Goal: Communication & Community: Answer question/provide support

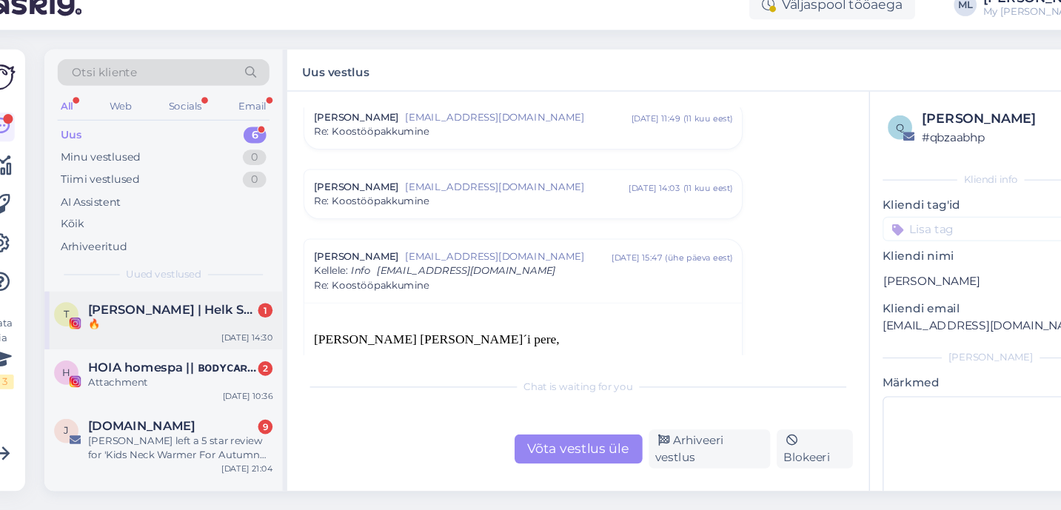
click at [153, 324] on span "[PERSON_NAME] | Helk Stuudio" at bounding box center [184, 326] width 154 height 13
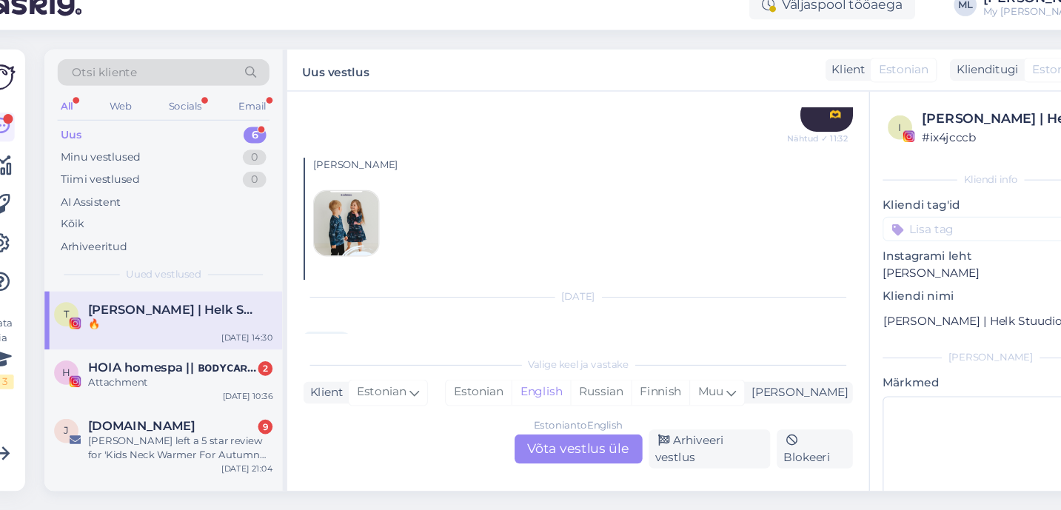
scroll to position [750, 0]
click at [354, 256] on img at bounding box center [342, 248] width 59 height 59
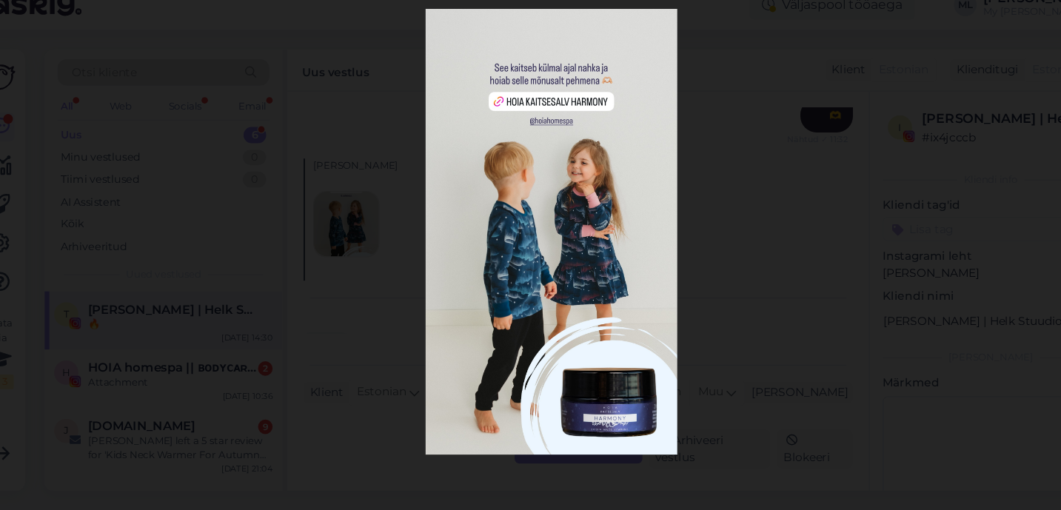
click at [719, 234] on div at bounding box center [530, 255] width 1061 height 510
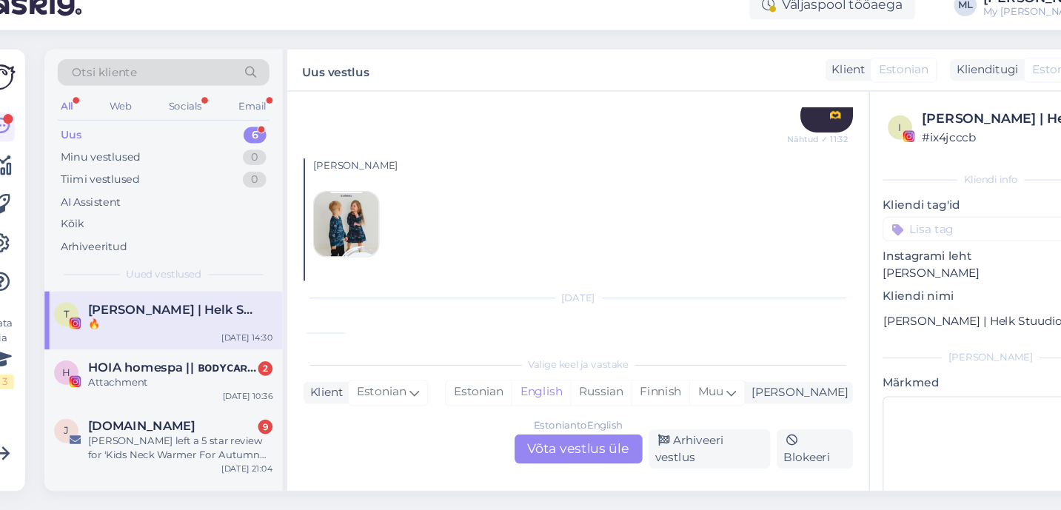
scroll to position [796, 0]
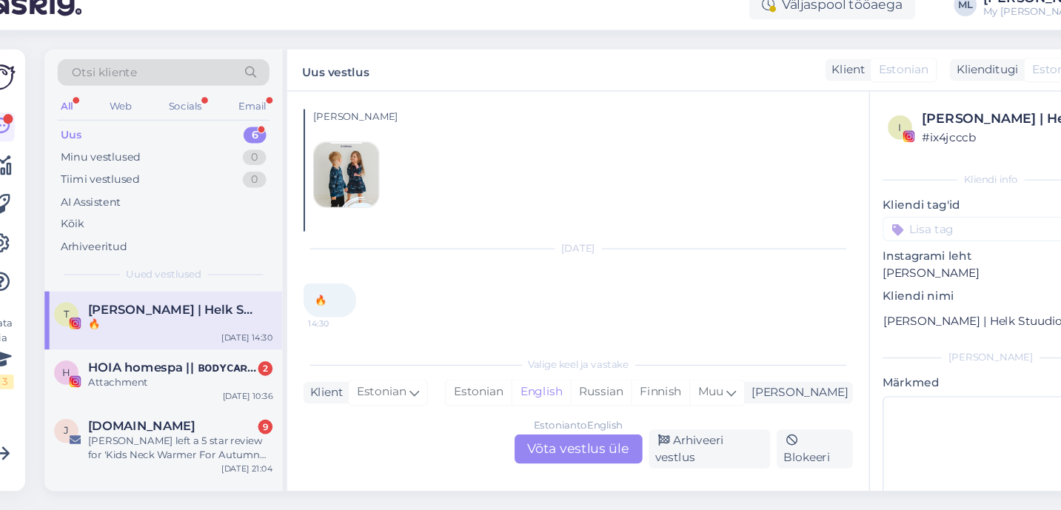
click at [589, 452] on div "Estonian to English Võta vestlus üle" at bounding box center [555, 454] width 117 height 27
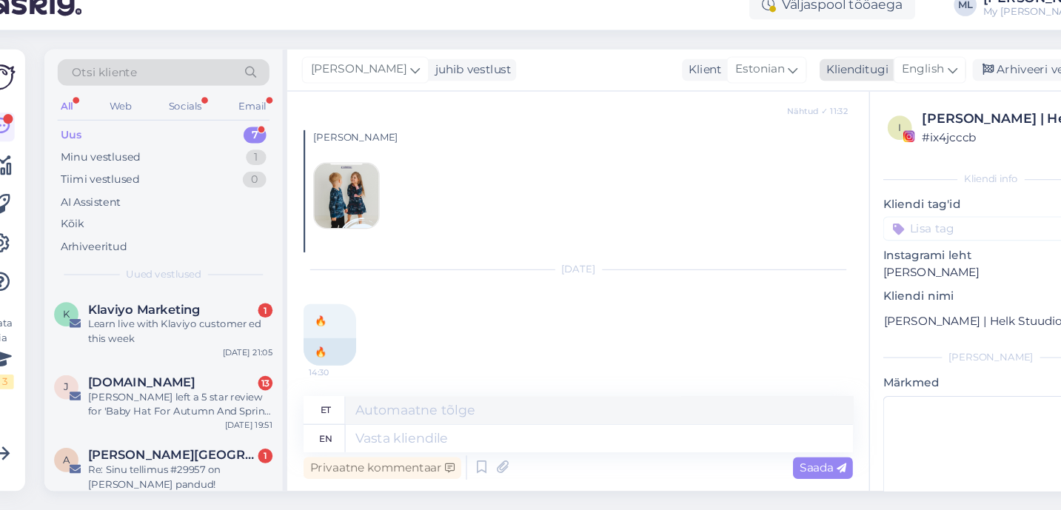
click at [856, 101] on span "English" at bounding box center [871, 107] width 39 height 16
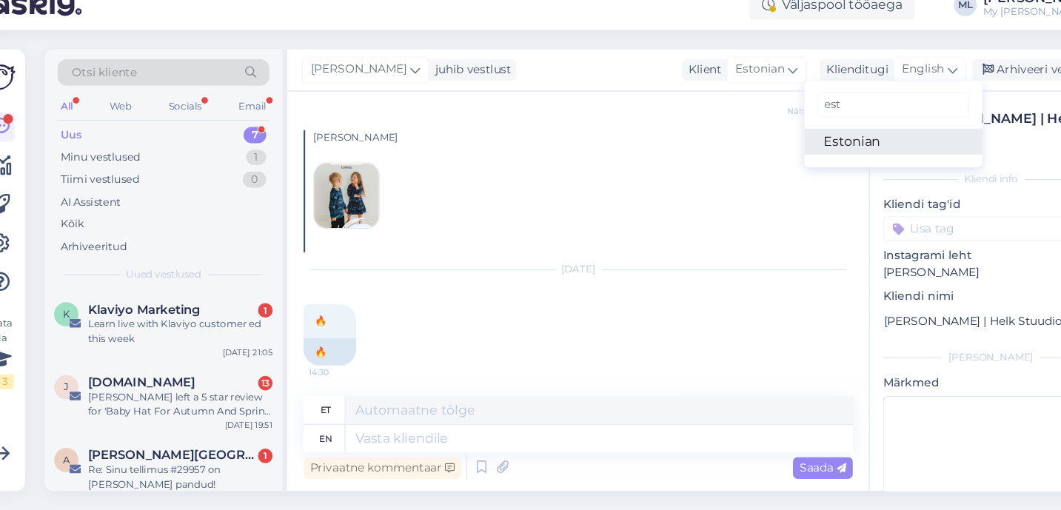
type input "est"
click at [808, 176] on link "Estonian" at bounding box center [843, 173] width 163 height 24
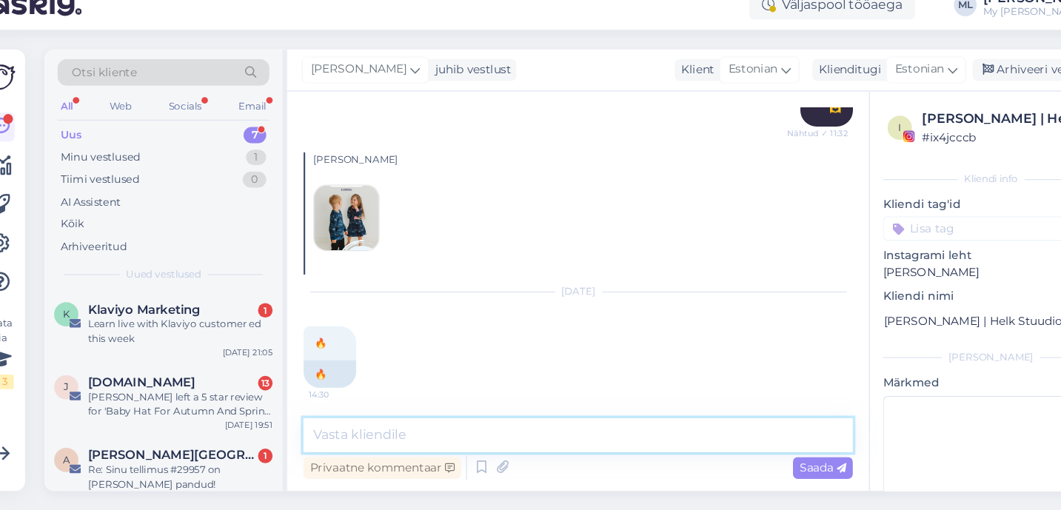
click at [447, 436] on textarea at bounding box center [555, 441] width 503 height 31
click at [547, 261] on div "[PERSON_NAME]" at bounding box center [555, 238] width 503 height 112
click at [390, 439] on textarea at bounding box center [555, 441] width 503 height 31
click at [404, 441] on textarea at bounding box center [555, 441] width 503 height 31
click at [392, 440] on textarea at bounding box center [555, 441] width 503 height 31
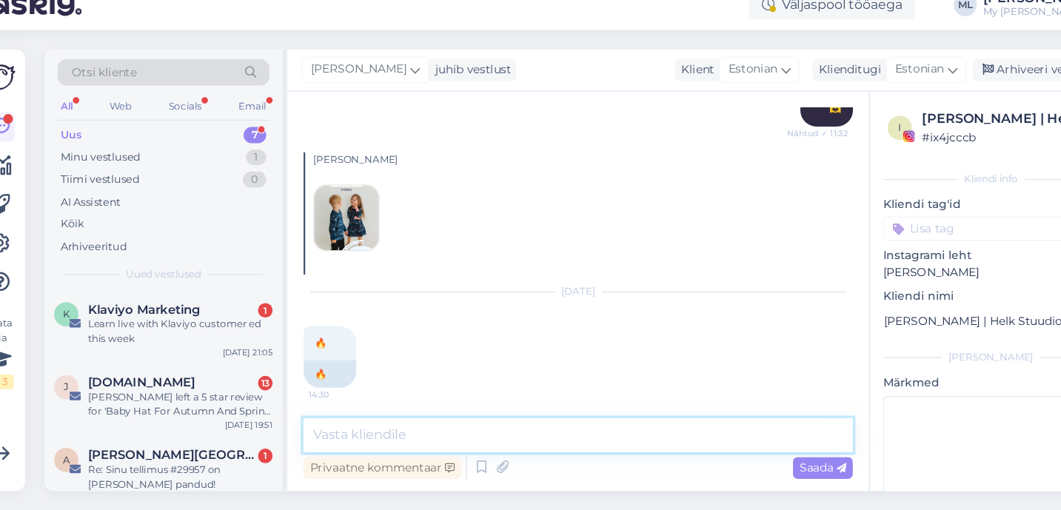
click at [359, 436] on textarea at bounding box center [555, 441] width 503 height 31
type textarea "💕"
click at [332, 447] on textarea at bounding box center [555, 441] width 503 height 31
click at [224, 401] on div "[PERSON_NAME] left a 5 star review for 'Baby Hat For Autumn And Spring NATE'" at bounding box center [191, 413] width 169 height 27
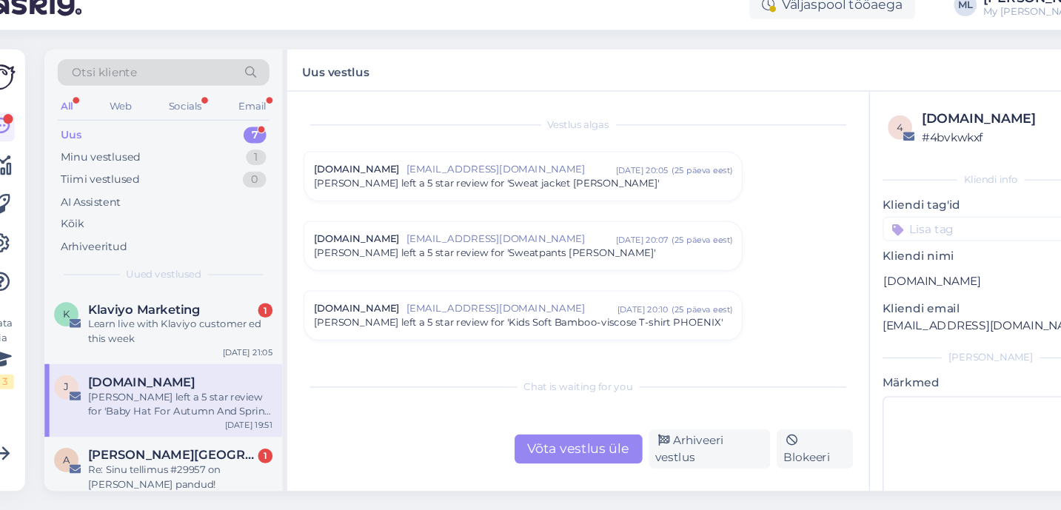
scroll to position [6227, 0]
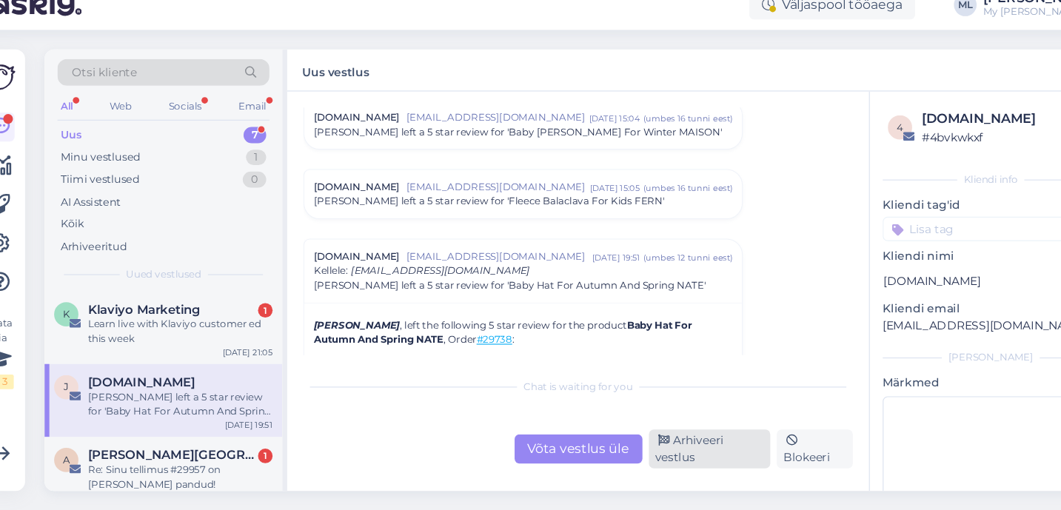
click at [641, 456] on div "Arhiveeri vestlus" at bounding box center [676, 454] width 112 height 36
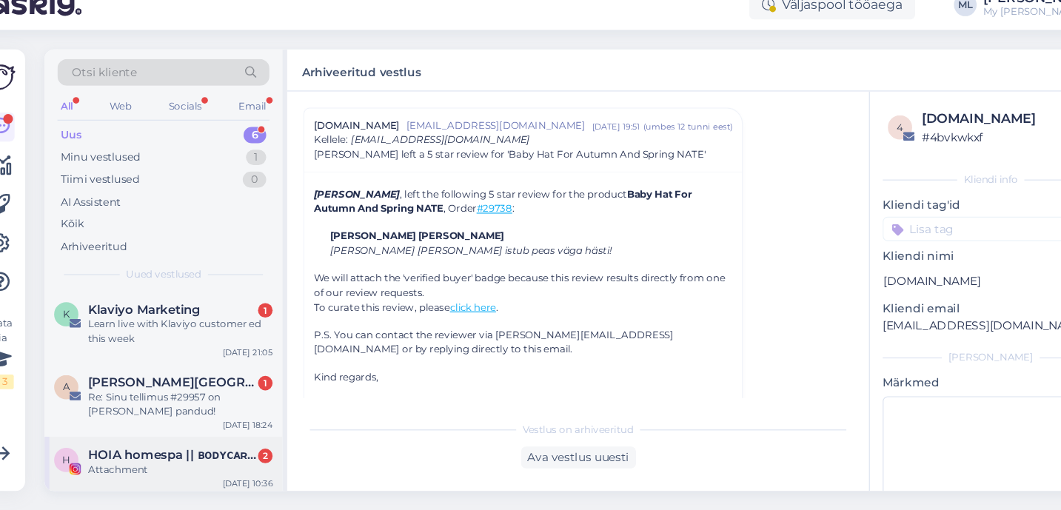
click at [190, 469] on div "Attachment" at bounding box center [191, 473] width 169 height 13
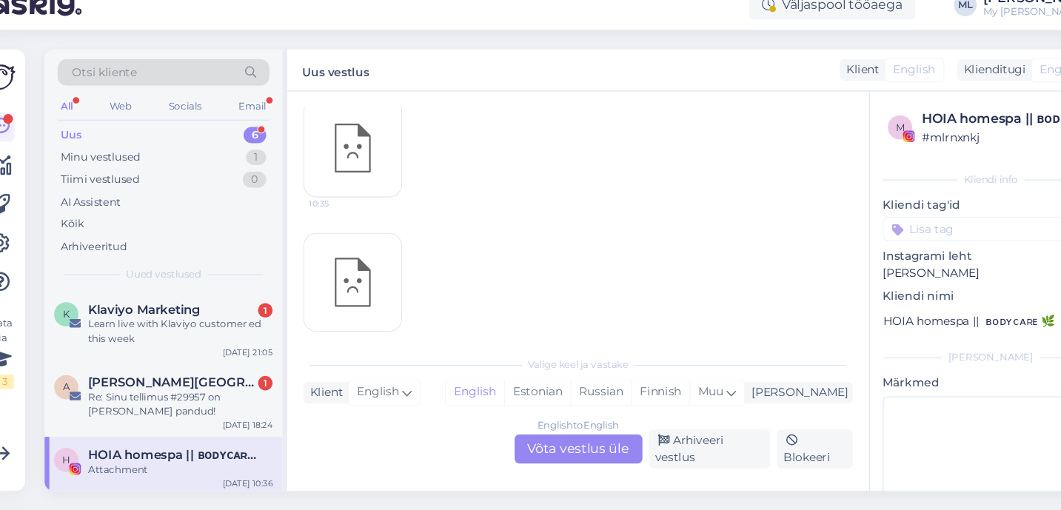
scroll to position [96, 0]
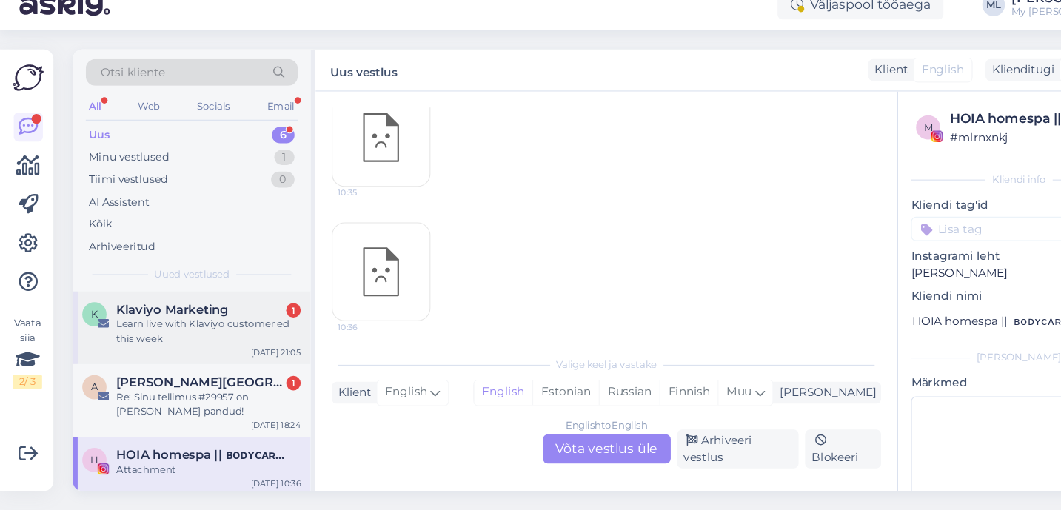
click at [180, 358] on div "Learn live with Klaviyo customer ed this week" at bounding box center [191, 346] width 169 height 27
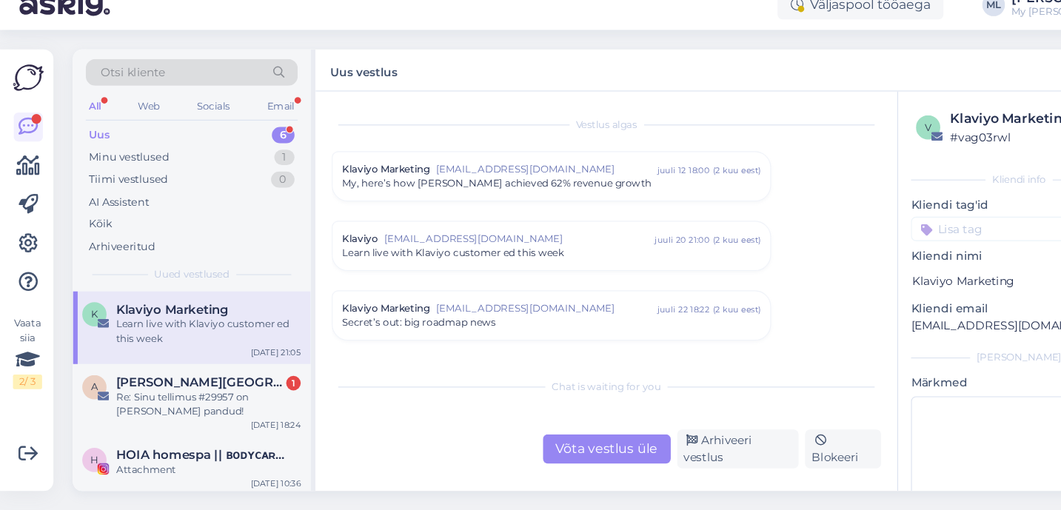
scroll to position [1895, 0]
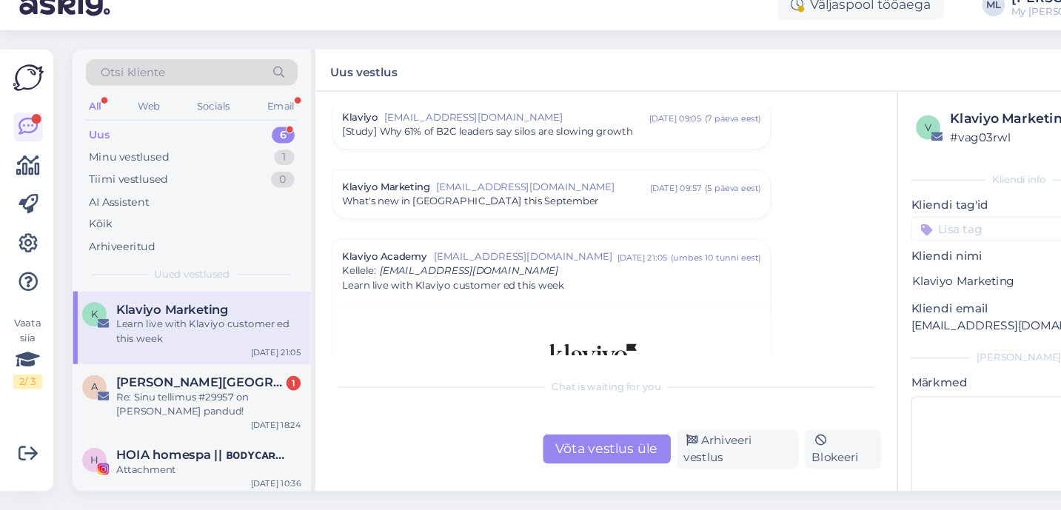
click at [679, 472] on div "Vestlus algas Klaviyo Marketing [EMAIL_ADDRESS][DOMAIN_NAME] [DATE] 18:00 ( 2 k…" at bounding box center [555, 310] width 533 height 366
click at [670, 459] on div "Arhiveeri vestlus" at bounding box center [676, 454] width 112 height 36
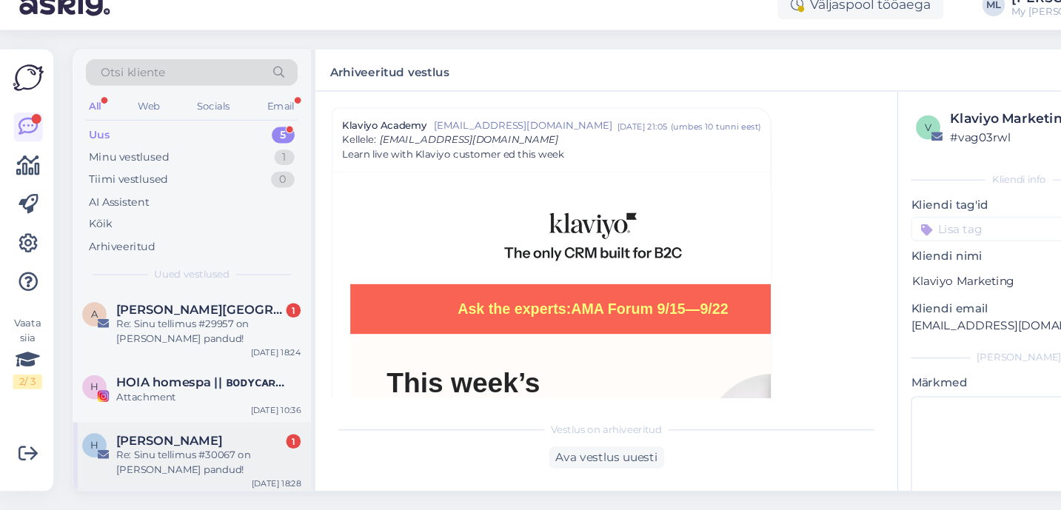
click at [204, 443] on div "Helena Toome 1" at bounding box center [191, 446] width 169 height 13
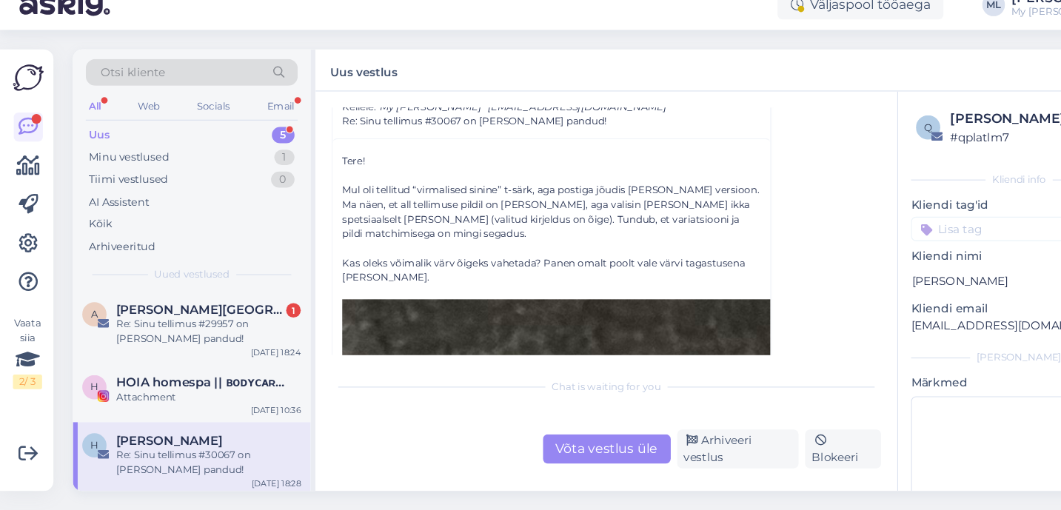
scroll to position [74, 0]
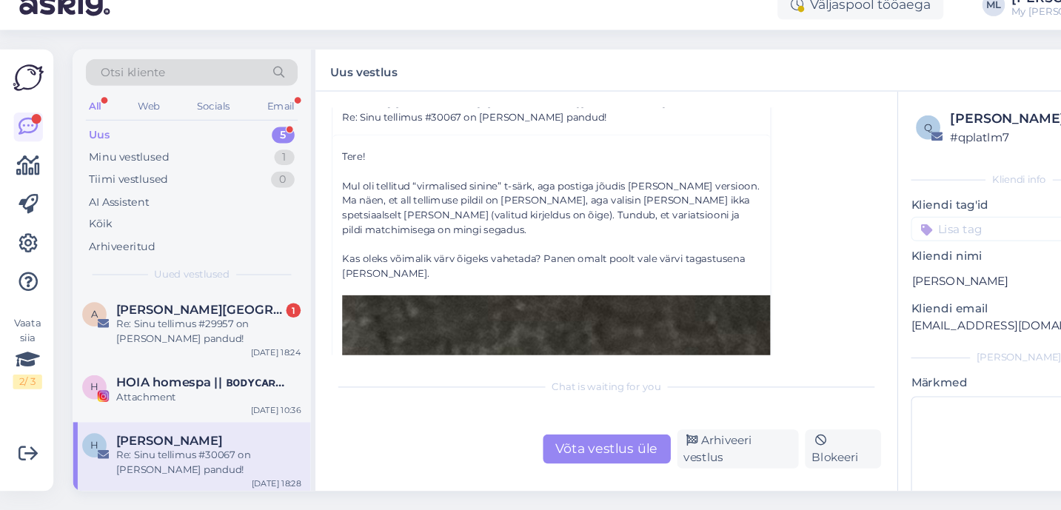
click at [535, 456] on div "Võta vestlus üle" at bounding box center [555, 454] width 117 height 27
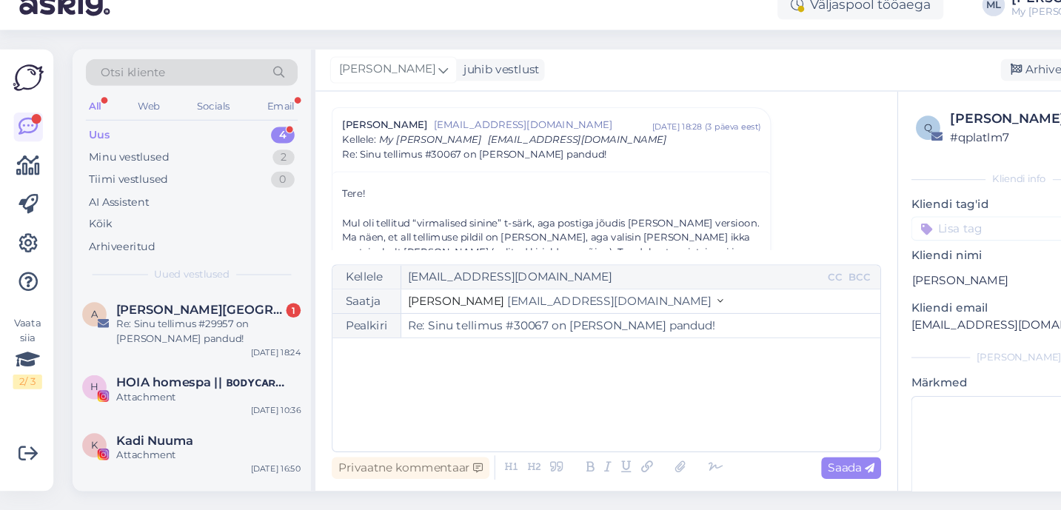
click at [481, 319] on span "[EMAIL_ADDRESS][DOMAIN_NAME]" at bounding box center [557, 318] width 187 height 13
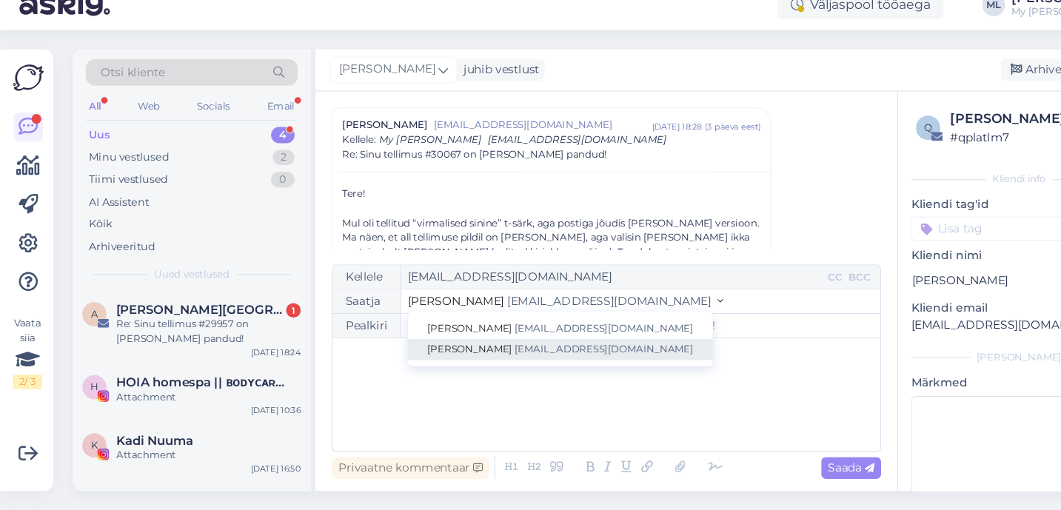
click at [471, 361] on span "[EMAIL_ADDRESS][DOMAIN_NAME]" at bounding box center [553, 362] width 164 height 11
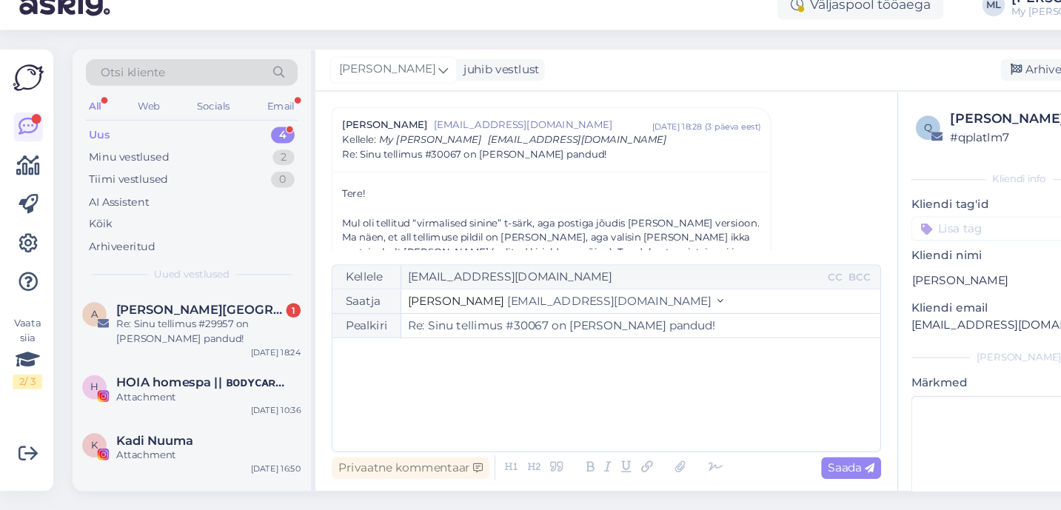
click at [437, 396] on div "﻿" at bounding box center [555, 404] width 487 height 89
click at [480, 413] on span "Väga vabandame segaduse eest, oli jah eelmine nädal siuke asi" at bounding box center [474, 413] width 324 height 13
click at [671, 408] on p "Väga vabandame segaduse pärast, oli jah eelmine nädal siuke asi" at bounding box center [555, 415] width 487 height 16
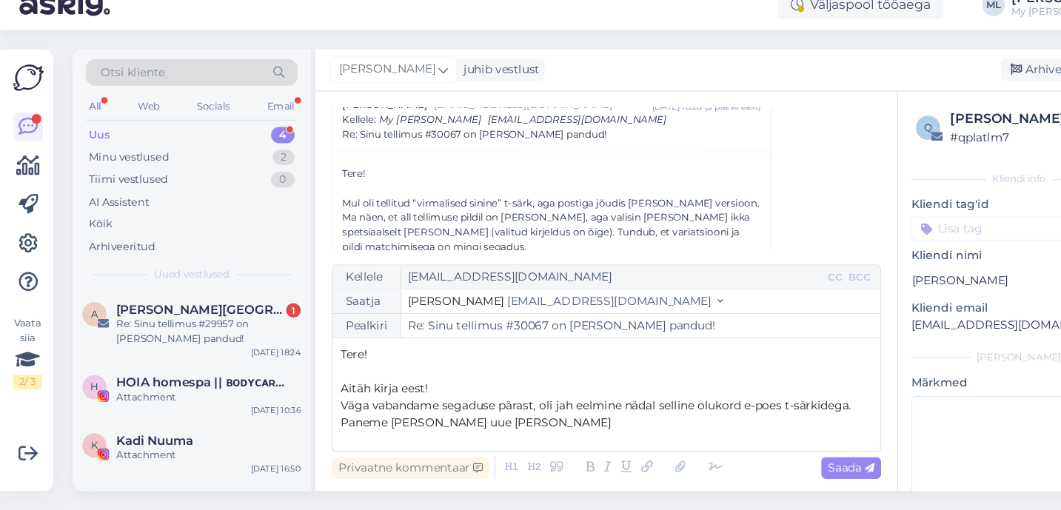
scroll to position [64, 0]
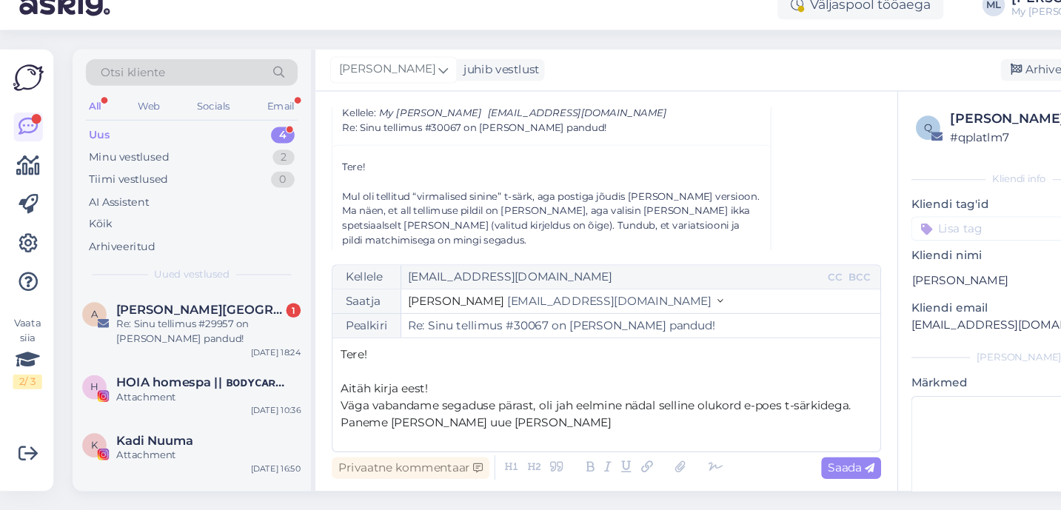
click at [403, 433] on span "Paneme [PERSON_NAME] uue [PERSON_NAME]" at bounding box center [435, 429] width 247 height 13
click at [442, 433] on p "Paneme [PERSON_NAME] õige [PERSON_NAME]" at bounding box center [555, 430] width 487 height 16
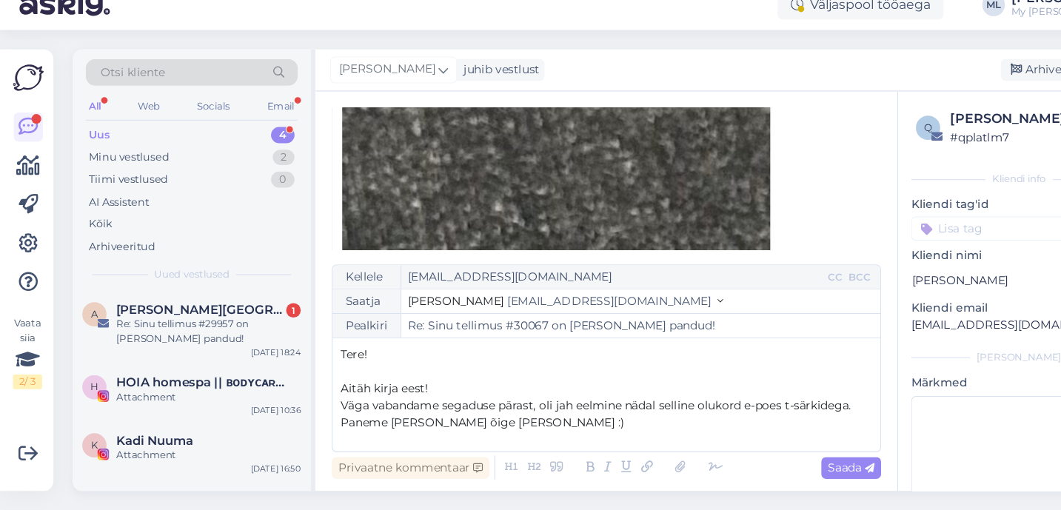
scroll to position [620, 0]
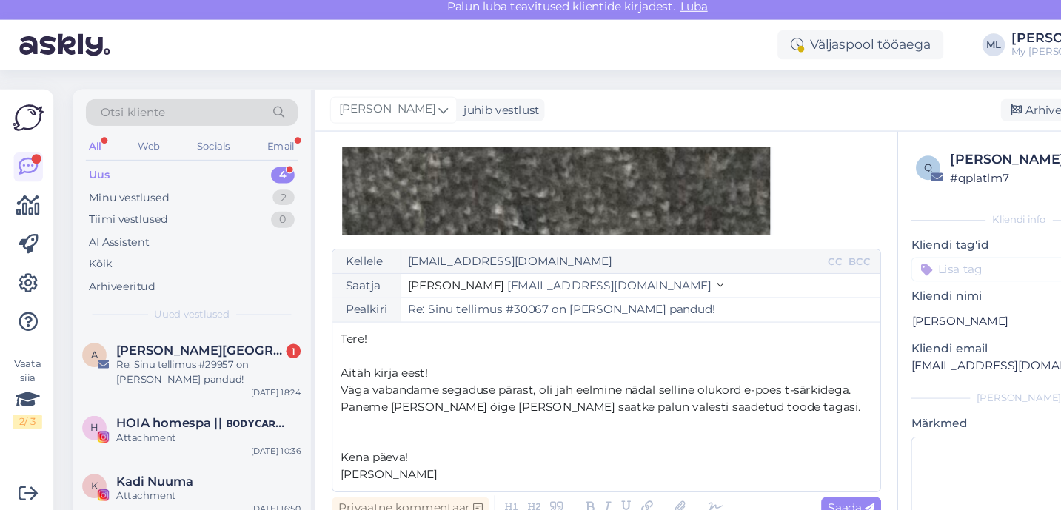
click at [862, 339] on p "[EMAIL_ADDRESS][DOMAIN_NAME]" at bounding box center [933, 341] width 198 height 16
copy div "[EMAIL_ADDRESS][DOMAIN_NAME] [PERSON_NAME]"
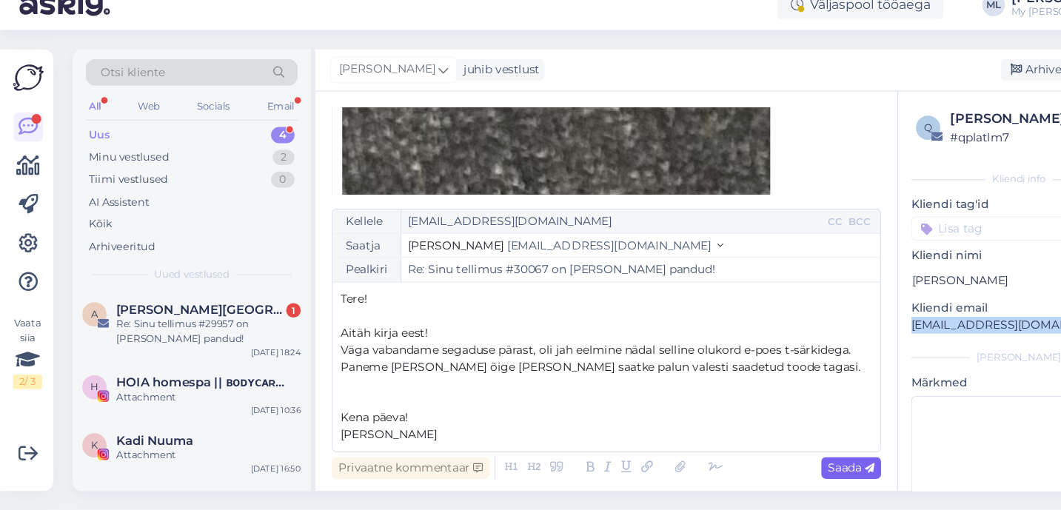
click at [765, 478] on div "Saada" at bounding box center [779, 471] width 55 height 20
type input "Re: Re: Sinu tellimus #30067 on [PERSON_NAME] pandud!"
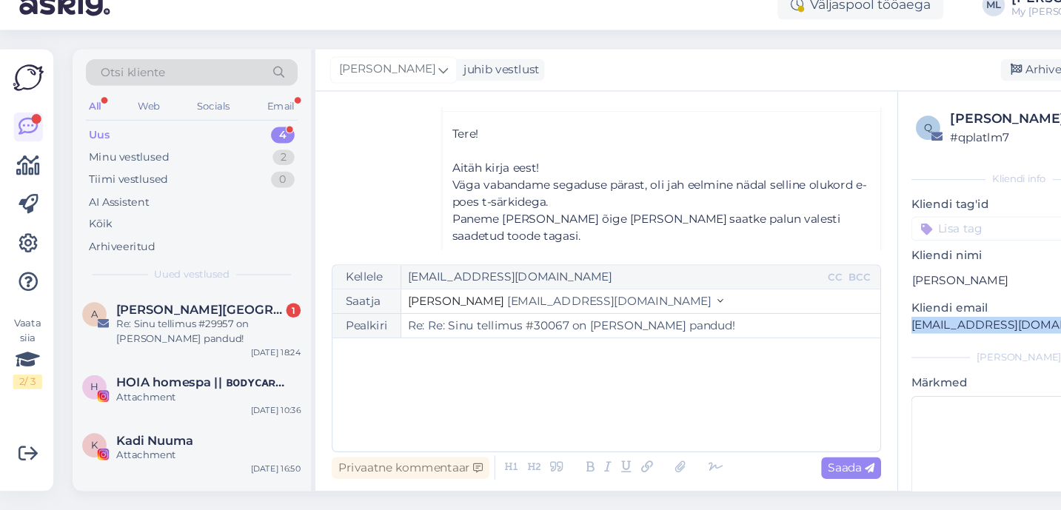
scroll to position [4312, 0]
click at [933, 109] on icon at bounding box center [930, 107] width 10 height 10
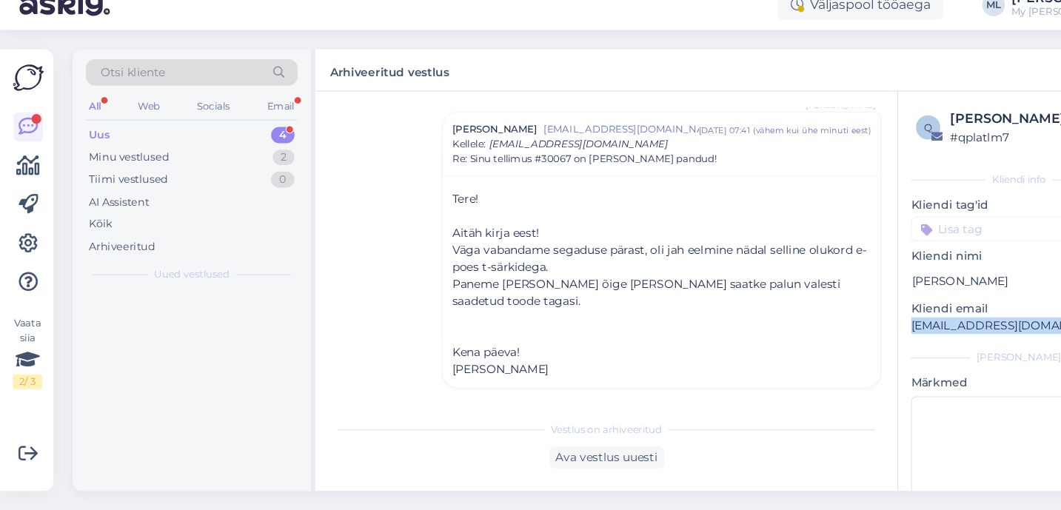
scroll to position [4191, 0]
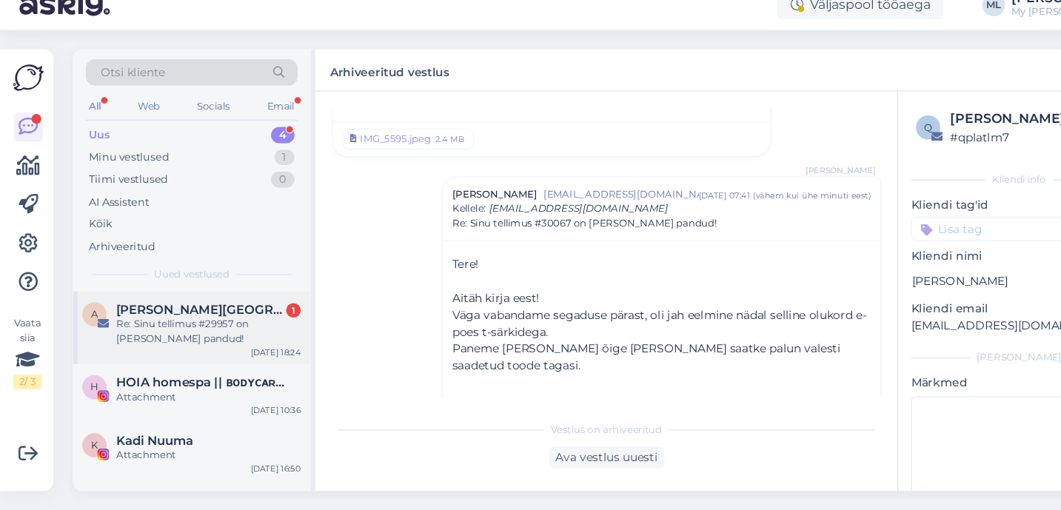
click at [193, 341] on div "Re: Sinu tellimus #29957 on [PERSON_NAME] pandud!" at bounding box center [191, 346] width 169 height 27
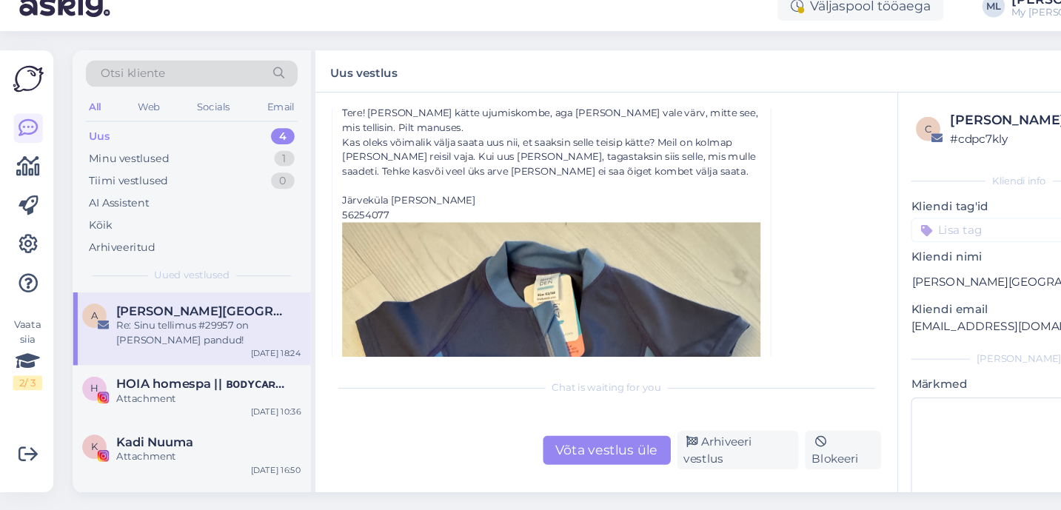
scroll to position [0, 0]
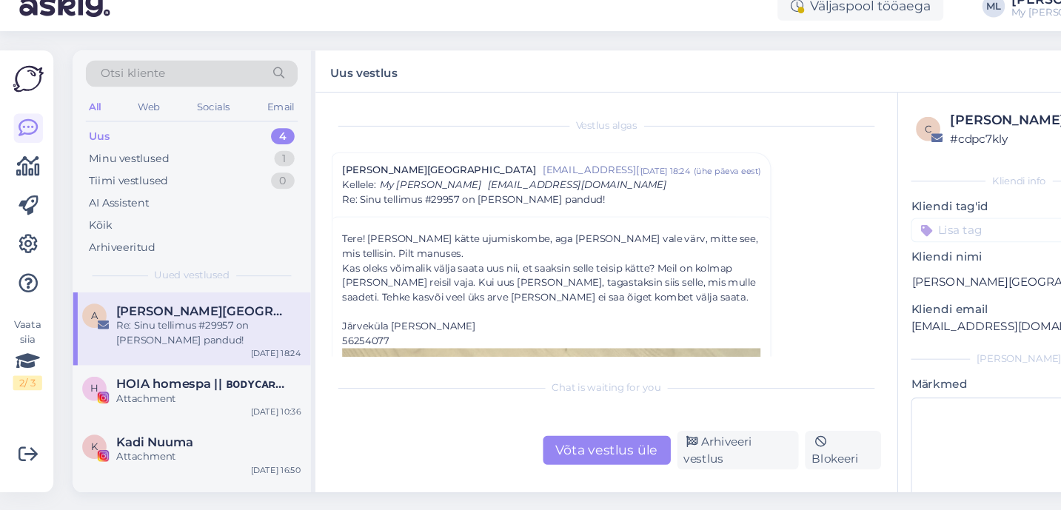
click at [865, 341] on p "[EMAIL_ADDRESS][DOMAIN_NAME]" at bounding box center [933, 341] width 198 height 16
copy div "[EMAIL_ADDRESS][DOMAIN_NAME] [PERSON_NAME]"
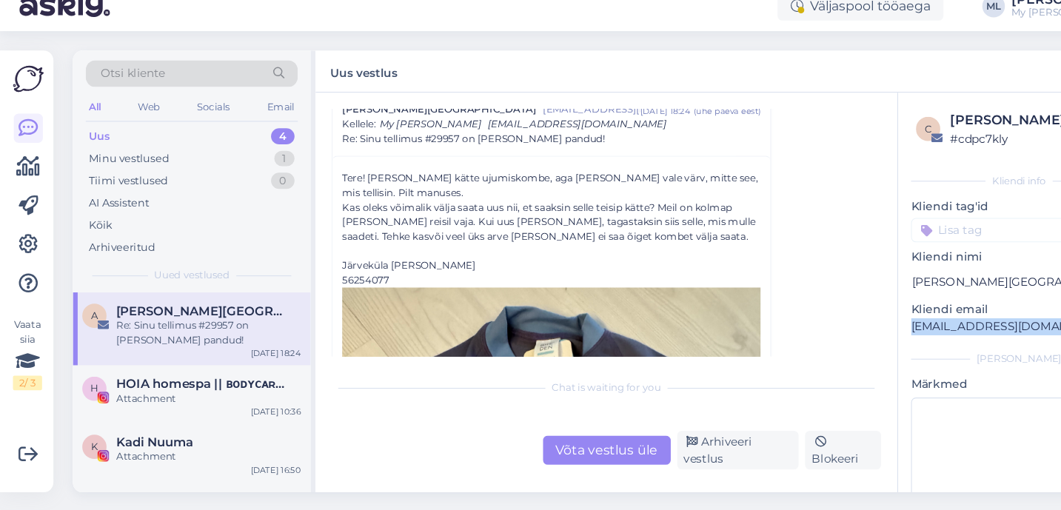
scroll to position [59, 0]
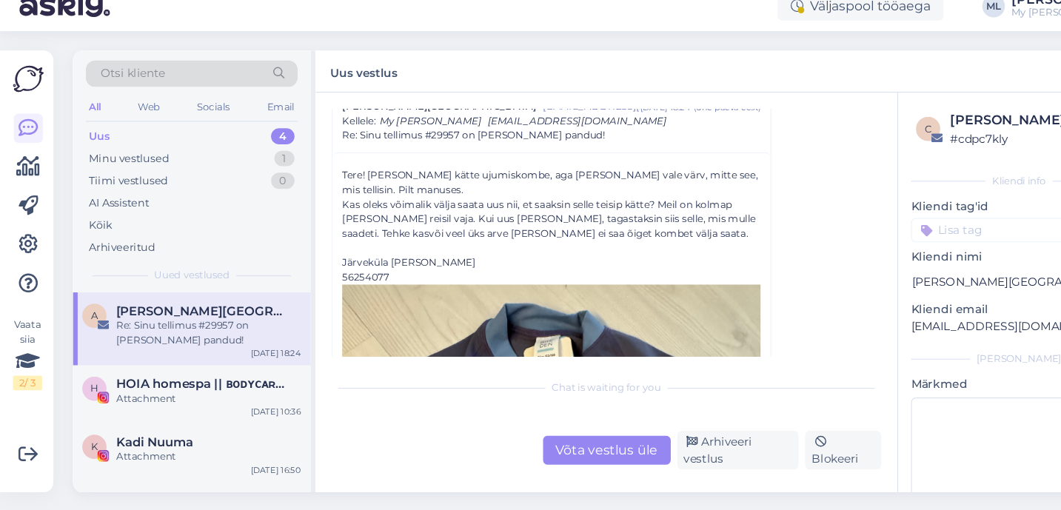
click at [751, 305] on div "Vestlus algas [PERSON_NAME] [EMAIL_ADDRESS][DOMAIN_NAME] [DATE] 18:24 ( ühe päe…" at bounding box center [562, 254] width 516 height 227
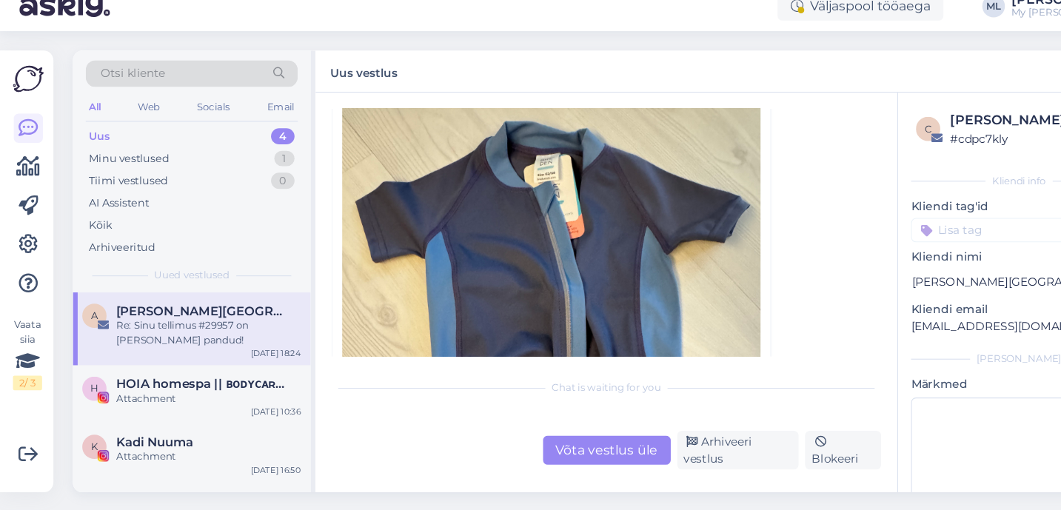
scroll to position [227, 0]
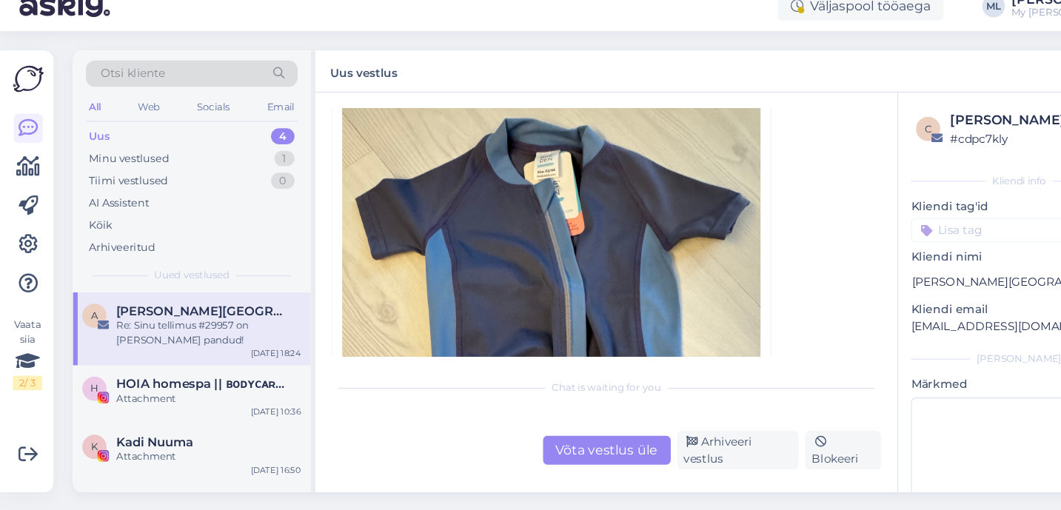
click at [544, 446] on div "Võta vestlus üle" at bounding box center [555, 454] width 117 height 27
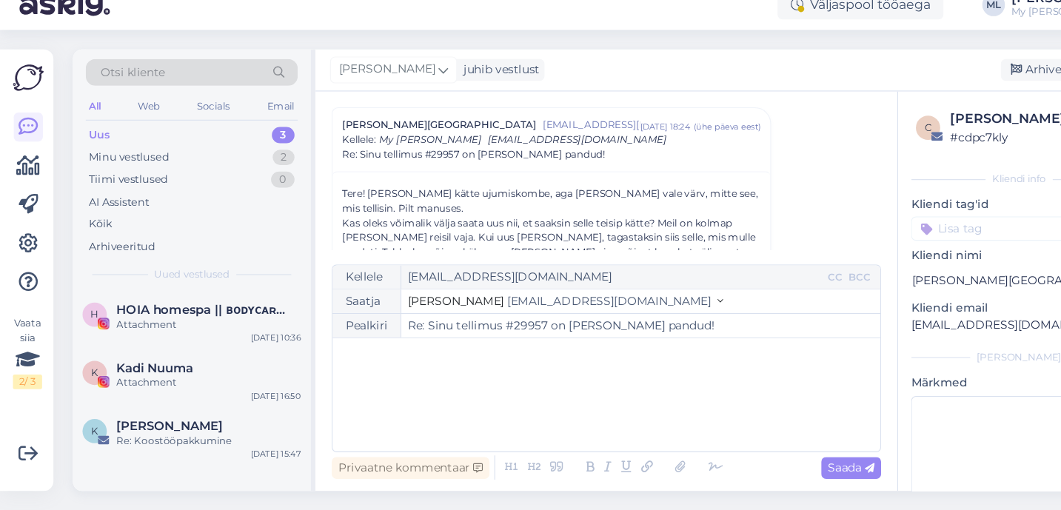
click at [504, 324] on span "[EMAIL_ADDRESS][DOMAIN_NAME]" at bounding box center [557, 318] width 187 height 13
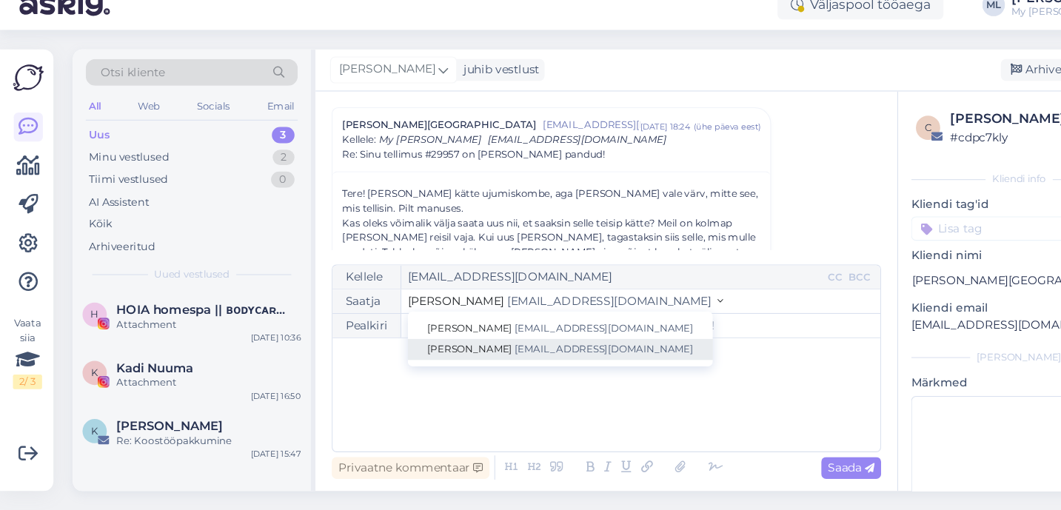
click at [474, 364] on span "[EMAIL_ADDRESS][DOMAIN_NAME]" at bounding box center [553, 362] width 164 height 11
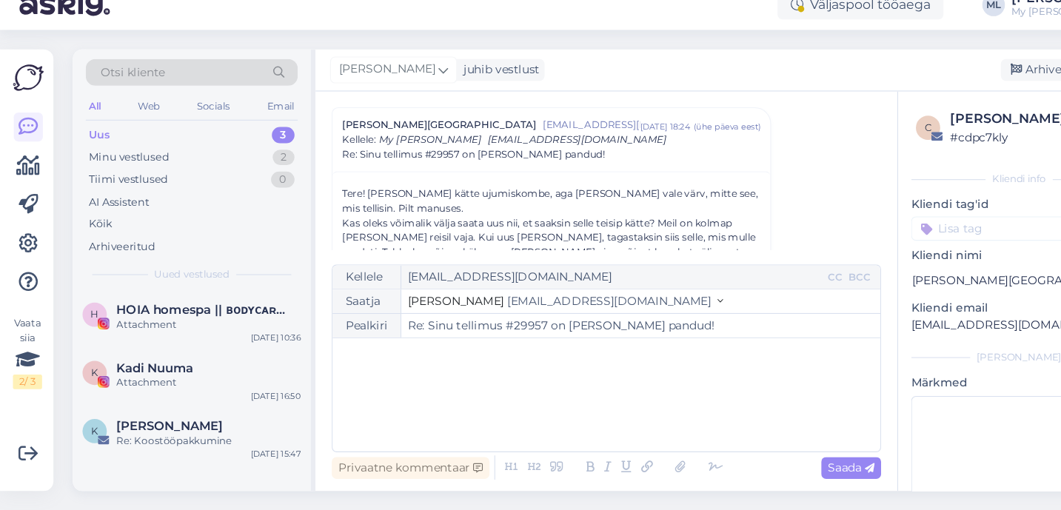
click at [413, 386] on div "﻿" at bounding box center [555, 404] width 487 height 89
click at [195, 392] on div "Attachment" at bounding box center [191, 393] width 169 height 13
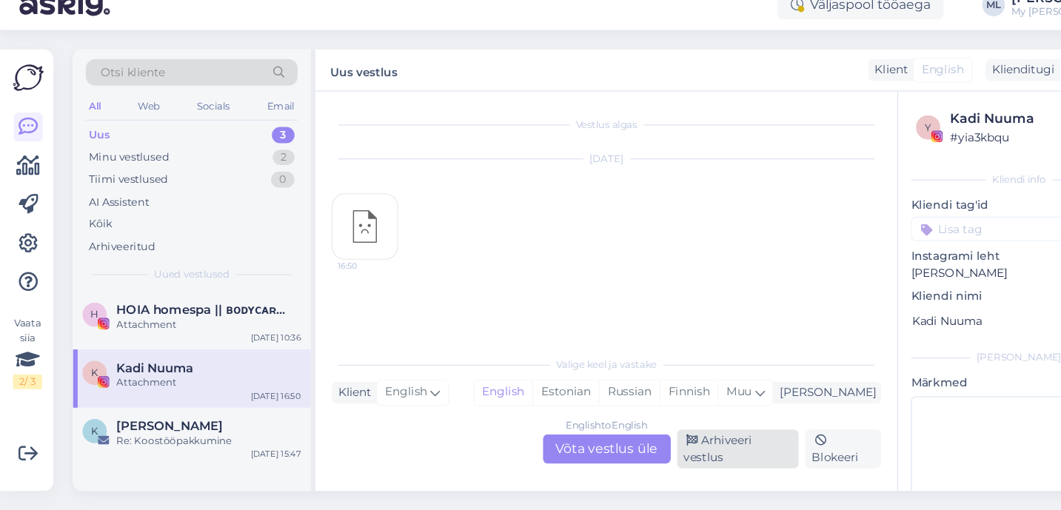
click at [661, 447] on div "Arhiveeri vestlus" at bounding box center [676, 454] width 112 height 36
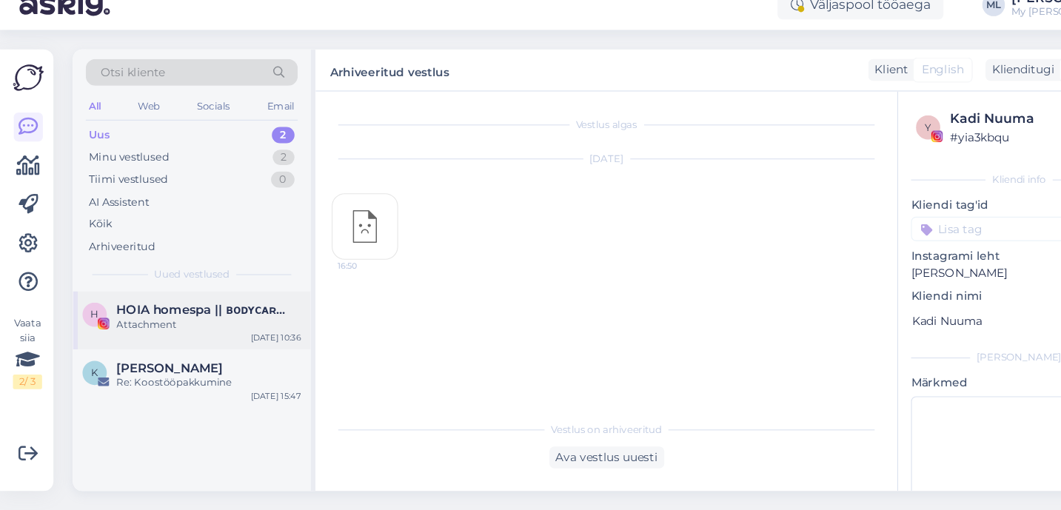
click at [185, 327] on span "HOIA homespa || ʙᴏᴅʏᴄᴀʀᴇ 🌿" at bounding box center [184, 326] width 154 height 13
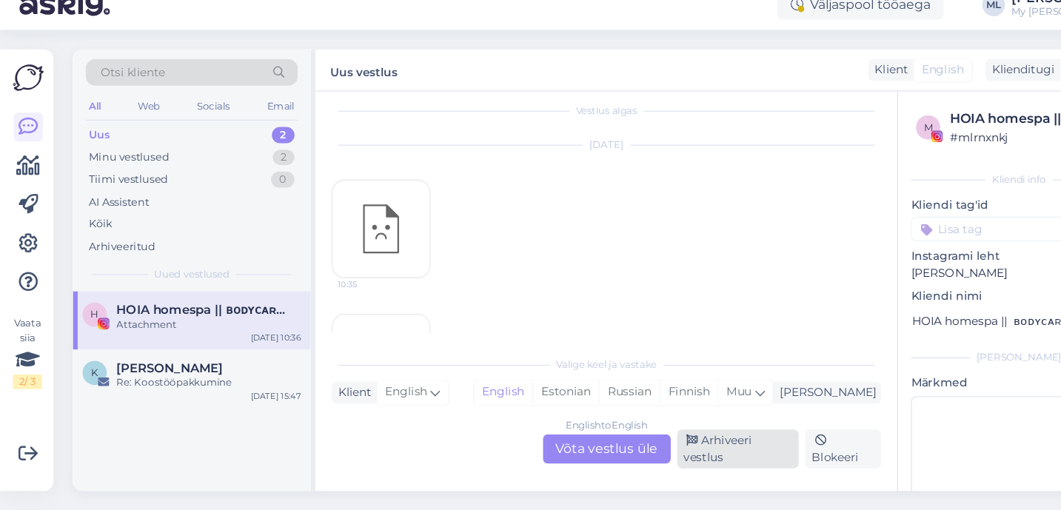
click at [654, 463] on div "Arhiveeri vestlus" at bounding box center [676, 454] width 112 height 36
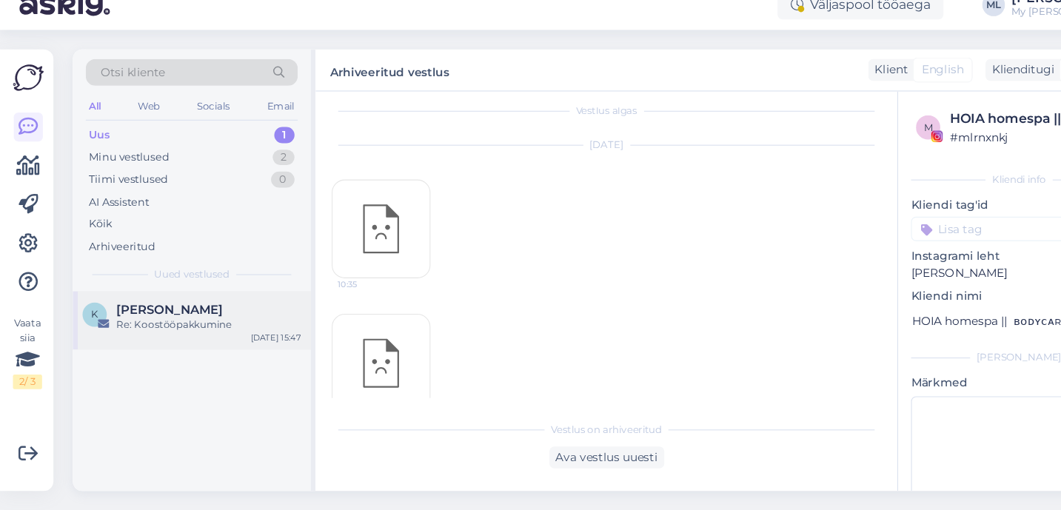
click at [144, 347] on div "K [PERSON_NAME] Re: Koostööpakkumine [DATE] 15:47" at bounding box center [176, 336] width 218 height 53
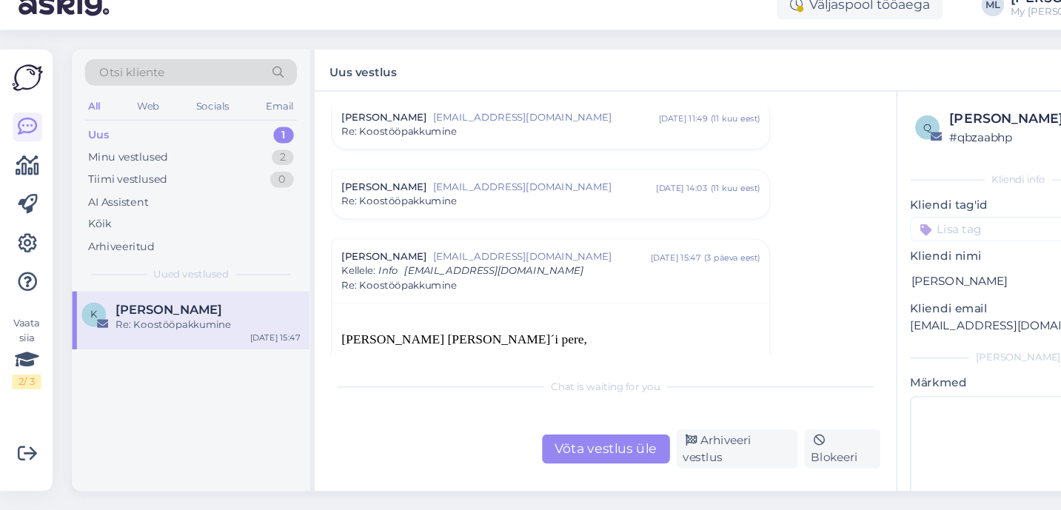
click at [127, 166] on div "Uus 1" at bounding box center [176, 166] width 194 height 21
click at [124, 190] on div "Minu vestlused" at bounding box center [117, 187] width 73 height 15
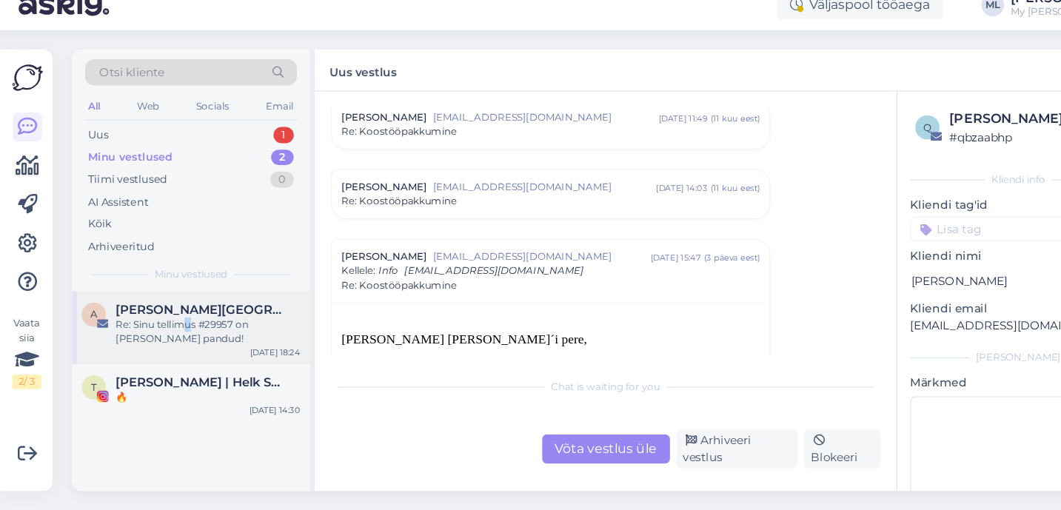
click at [173, 344] on div "Re: Sinu tellimus #29957 on [PERSON_NAME] pandud!" at bounding box center [191, 346] width 169 height 27
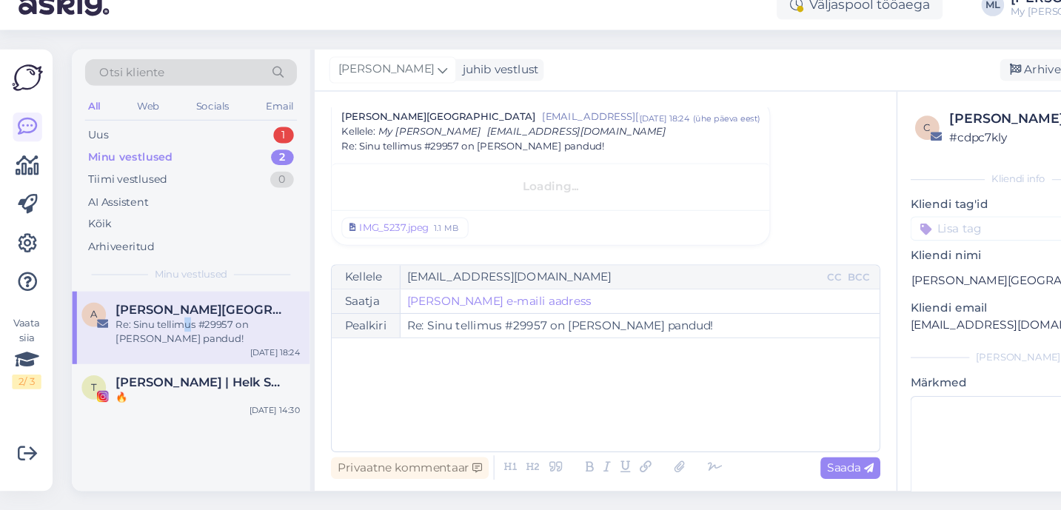
scroll to position [40, 0]
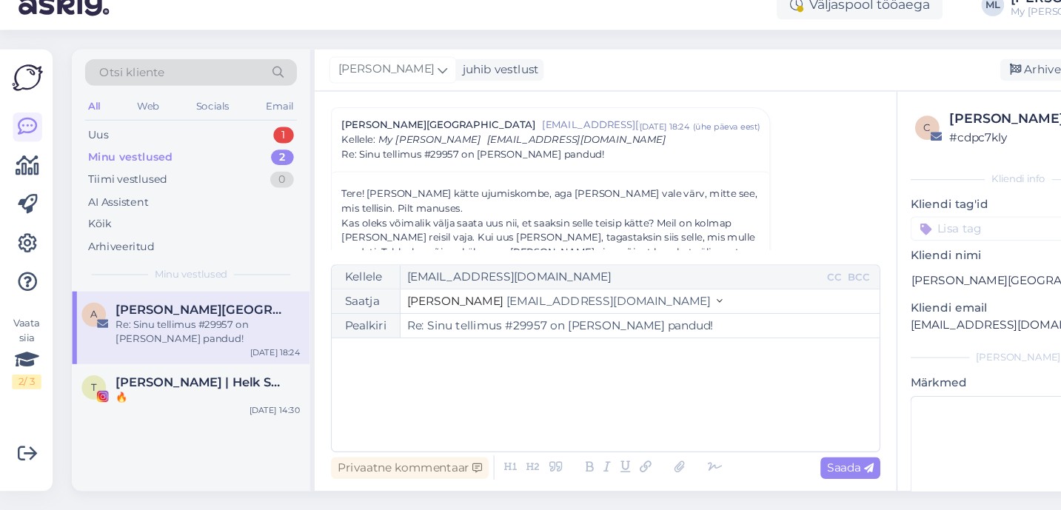
click at [491, 319] on span "[EMAIL_ADDRESS][DOMAIN_NAME]" at bounding box center [557, 318] width 187 height 13
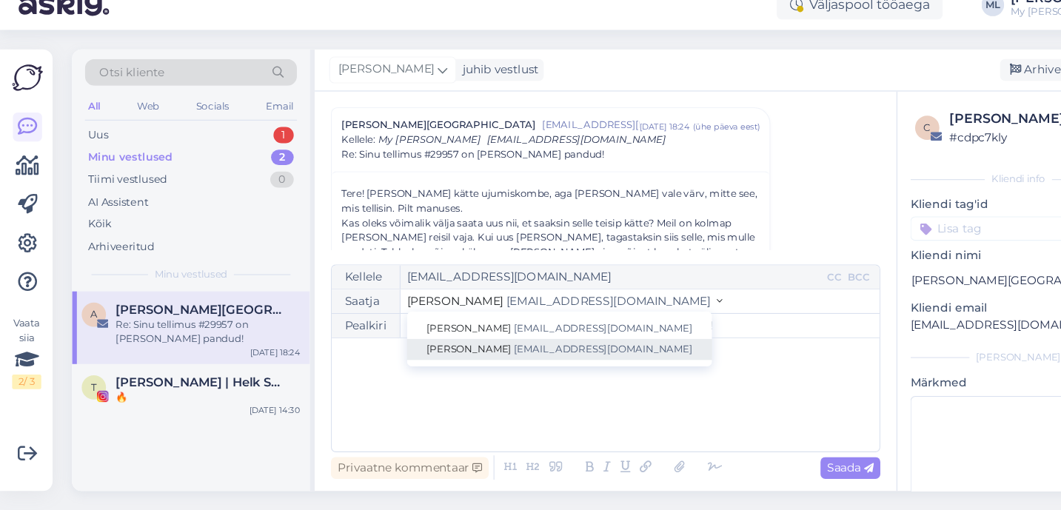
click at [478, 356] on link "[PERSON_NAME] [EMAIL_ADDRESS][DOMAIN_NAME]" at bounding box center [512, 362] width 279 height 19
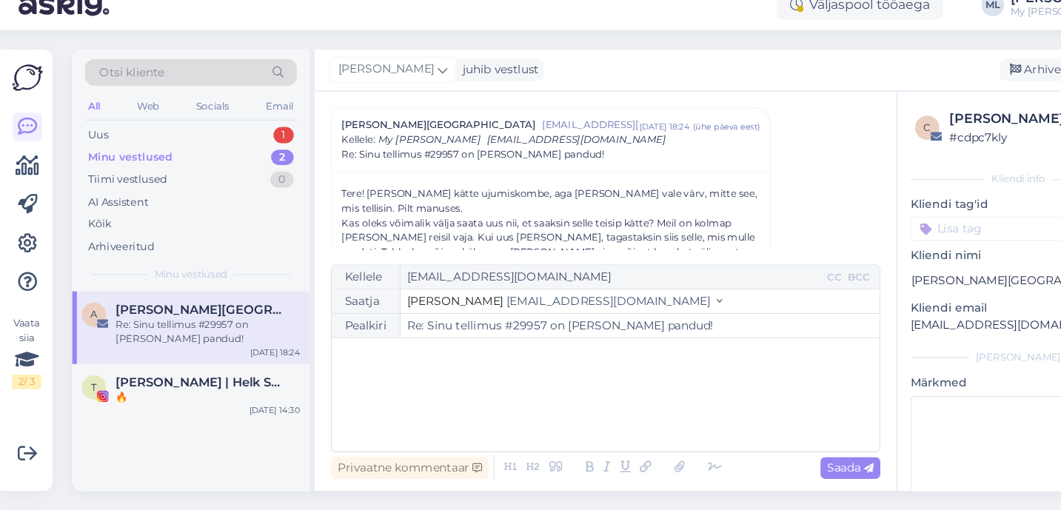
click at [440, 396] on div "﻿" at bounding box center [555, 404] width 487 height 89
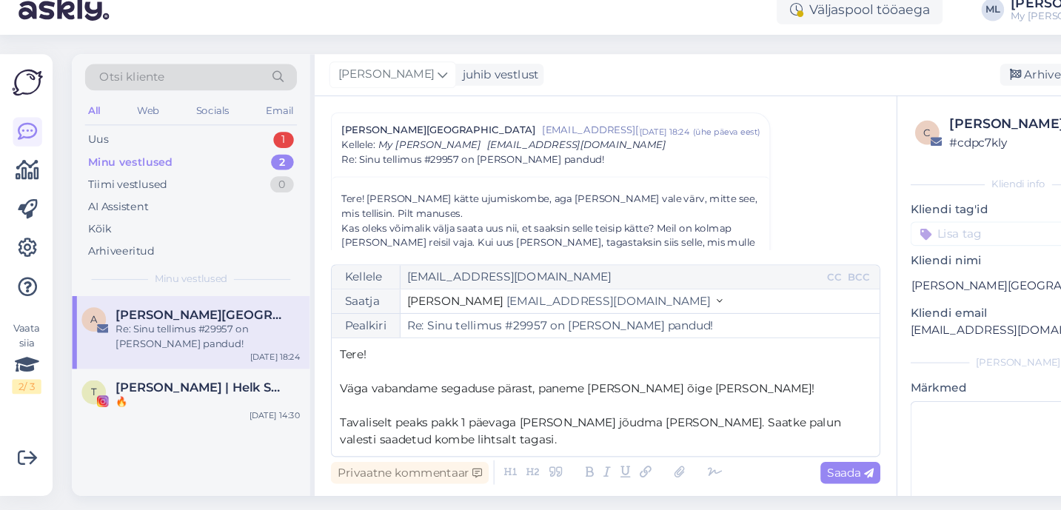
click at [309, 424] on div "Kellele [EMAIL_ADDRESS][DOMAIN_NAME] CC BCC Saatja Mari-Liis [EMAIL_ADDRESS][DO…" at bounding box center [555, 369] width 503 height 176
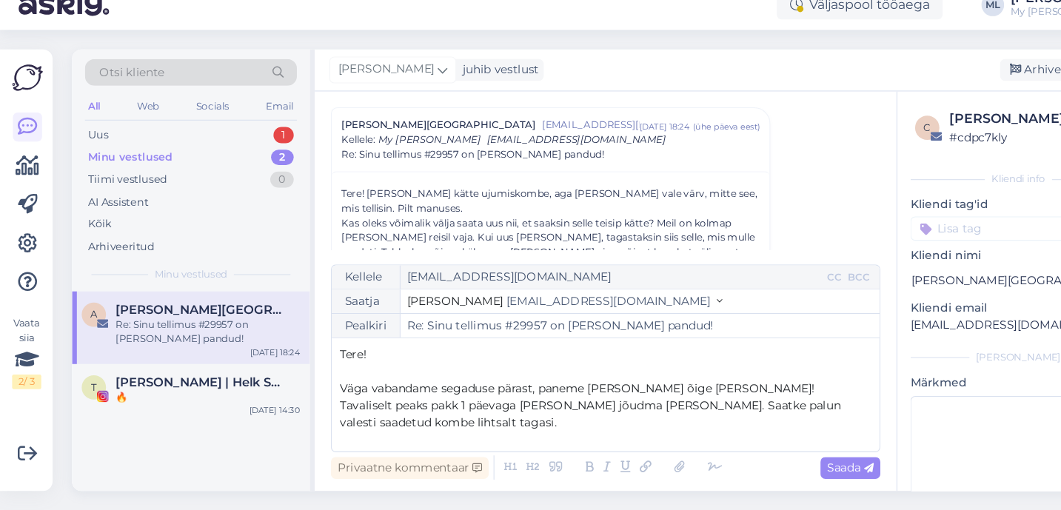
click at [410, 433] on p "Tavaliselt peaks pakk 1 päevaga [PERSON_NAME] jõudma [PERSON_NAME]. Saatke palu…" at bounding box center [555, 422] width 487 height 31
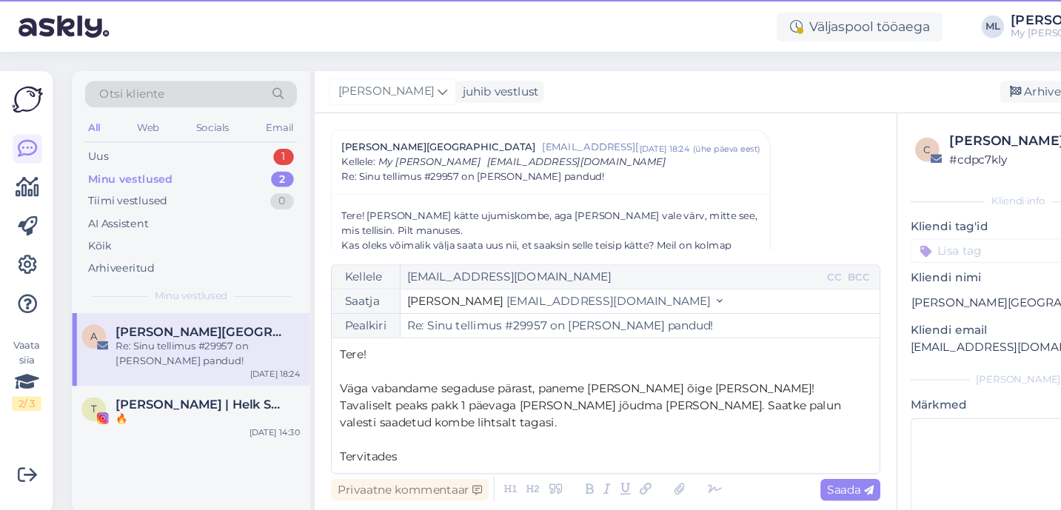
click at [405, 183] on span "Re: Sinu tellimus #29957 on [PERSON_NAME] pandud!" at bounding box center [433, 184] width 241 height 13
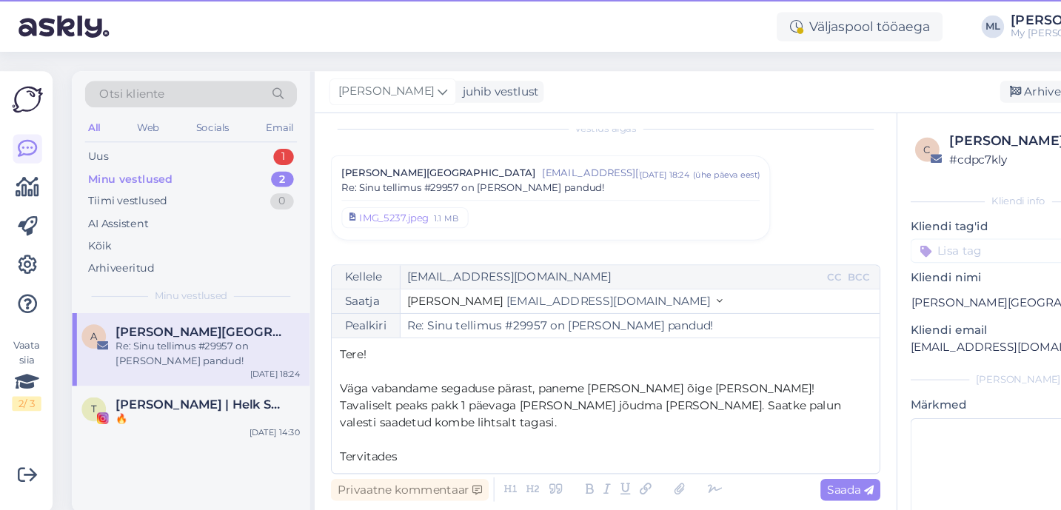
click at [405, 183] on span "[PERSON_NAME][GEOGRAPHIC_DATA]" at bounding box center [402, 181] width 178 height 13
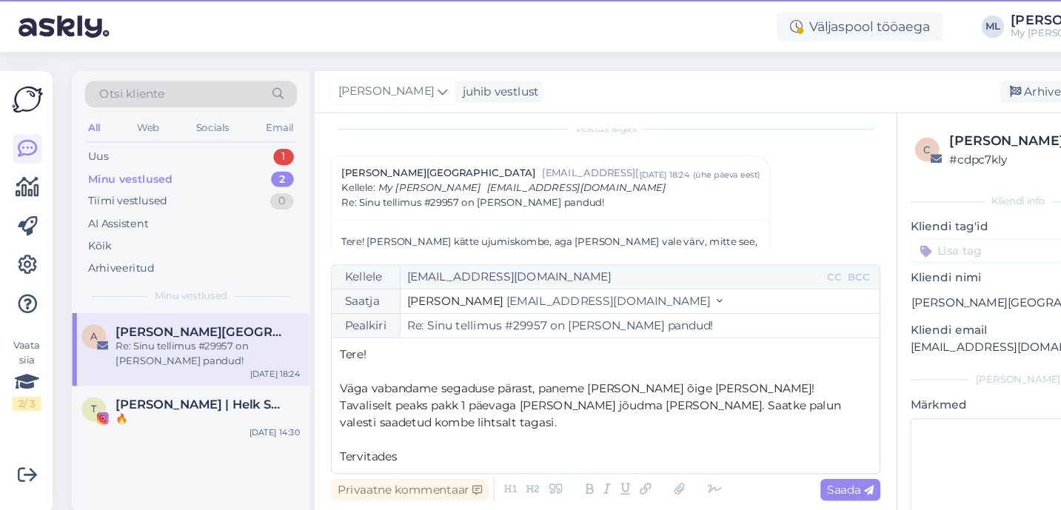
click at [389, 447] on p "Tervitades" at bounding box center [555, 441] width 487 height 16
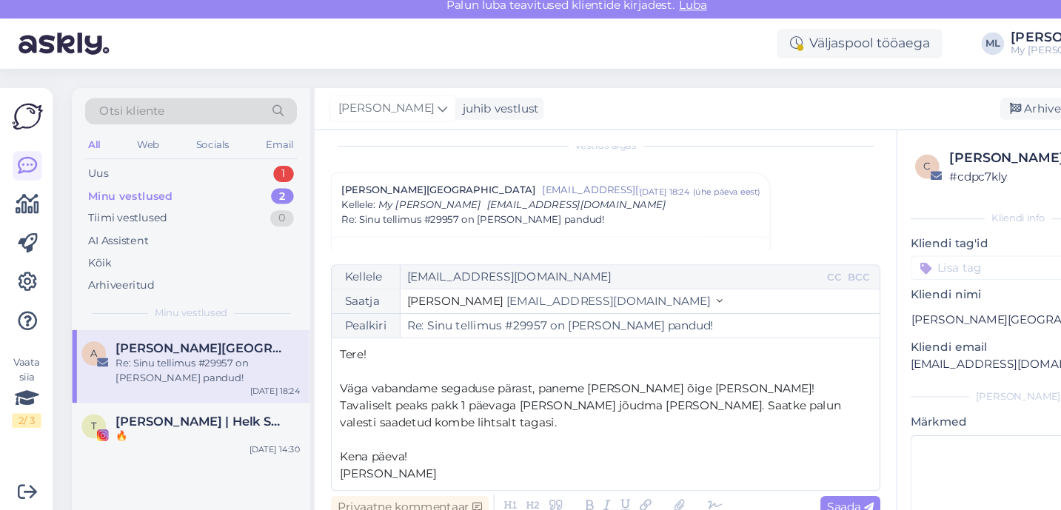
click at [439, 393] on p "Tavaliselt peaks pakk 1 päevaga [PERSON_NAME] jõudma [PERSON_NAME]. Saatke palu…" at bounding box center [555, 386] width 487 height 31
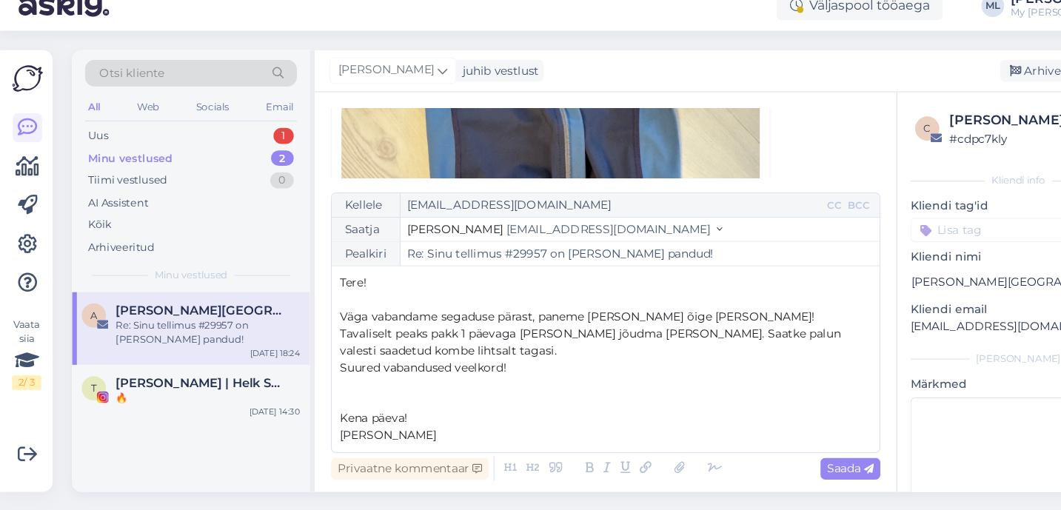
scroll to position [378, 0]
click at [771, 472] on span "Saada" at bounding box center [779, 470] width 43 height 13
type input "Re: Re: Sinu tellimus #29957 on [PERSON_NAME] pandud!"
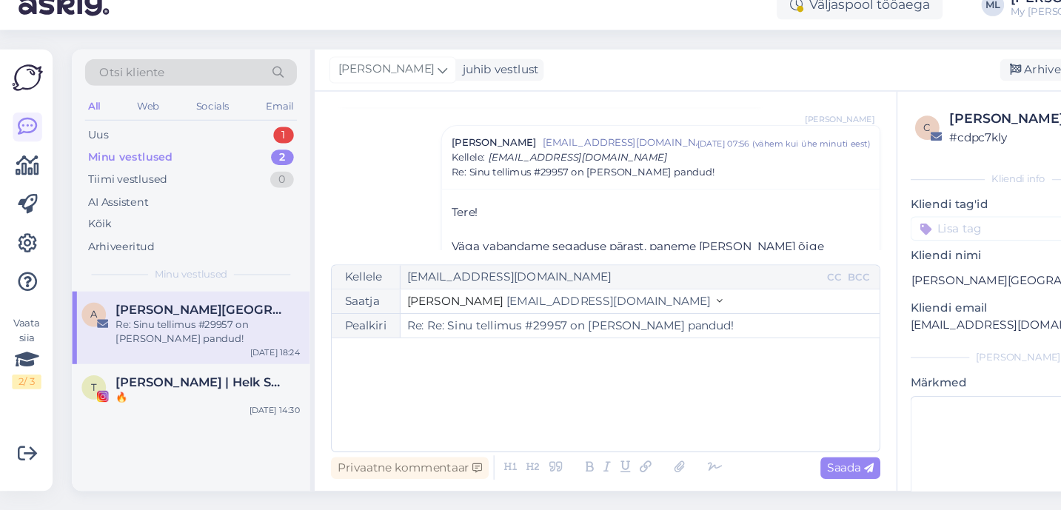
scroll to position [1581, 0]
click at [139, 187] on div "Minu vestlused" at bounding box center [119, 187] width 77 height 15
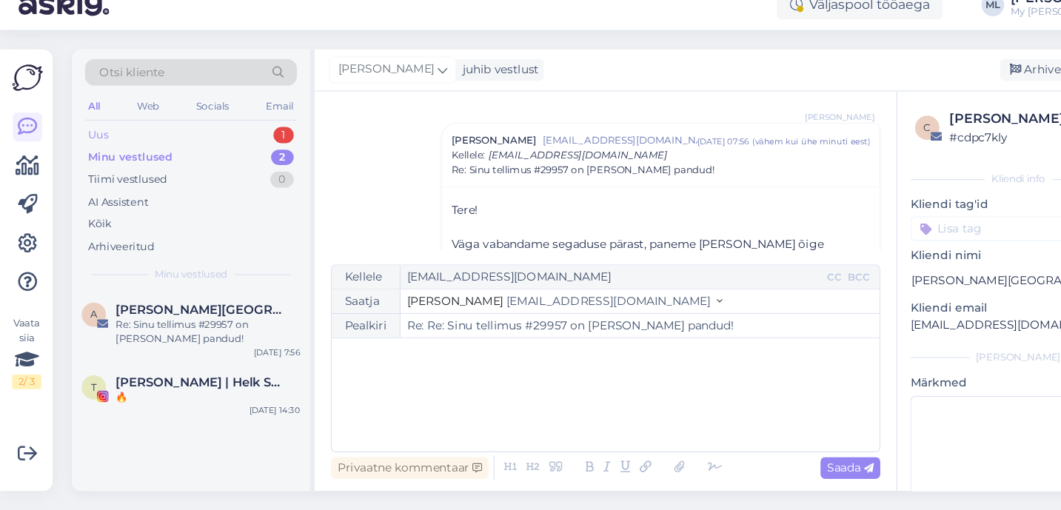
click at [113, 161] on div "Uus 1" at bounding box center [176, 166] width 194 height 21
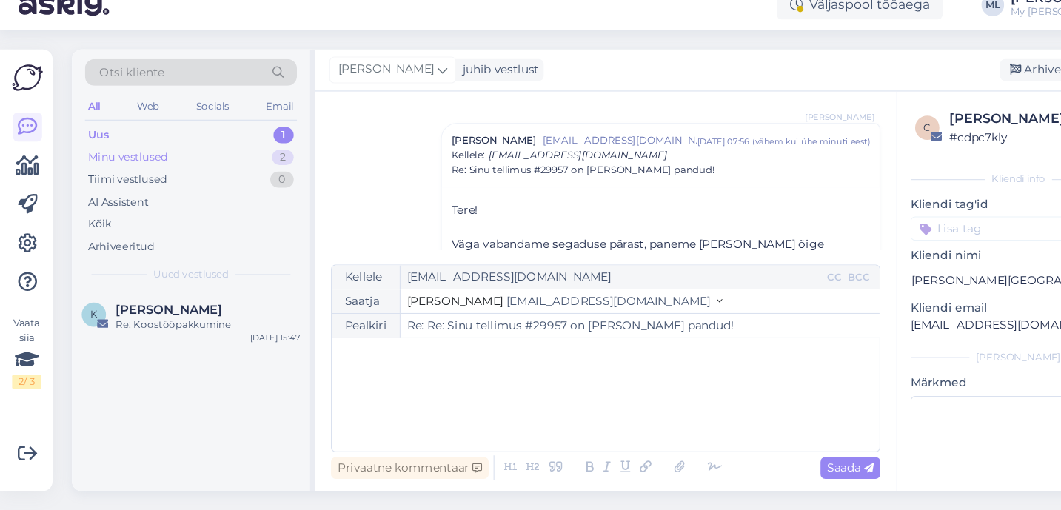
click at [129, 187] on div "Minu vestlused" at bounding box center [117, 187] width 73 height 15
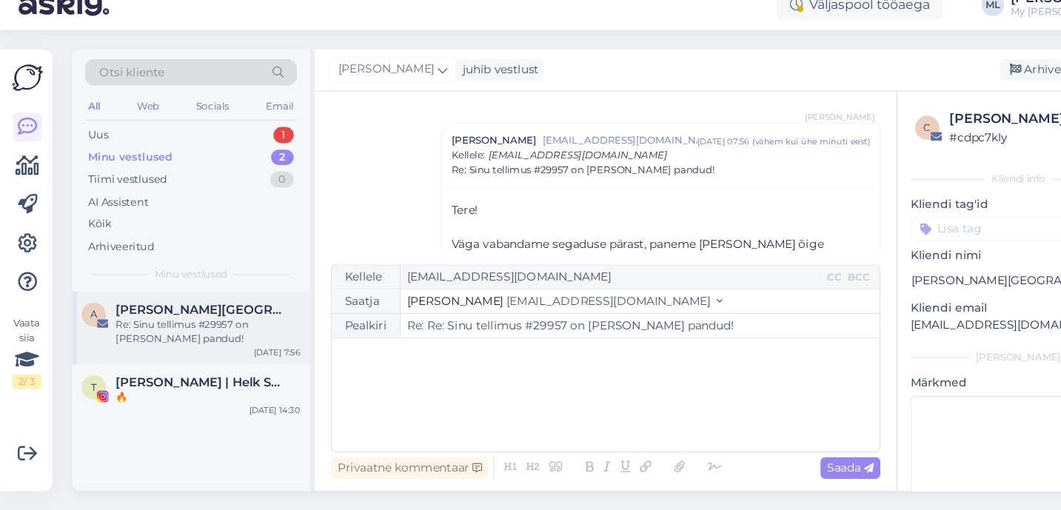
click at [156, 346] on div "Re: Sinu tellimus #29957 on [PERSON_NAME] pandud!" at bounding box center [191, 346] width 169 height 27
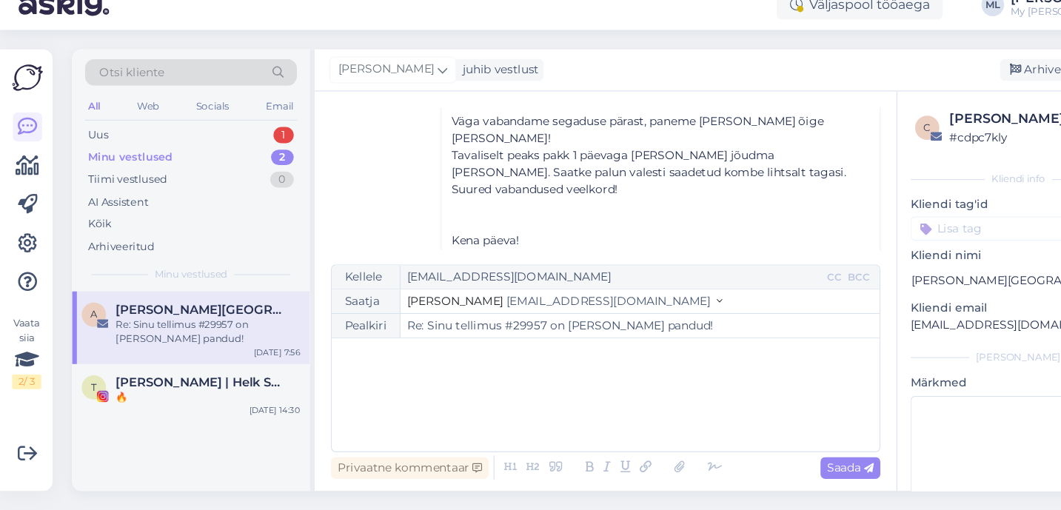
scroll to position [252, 0]
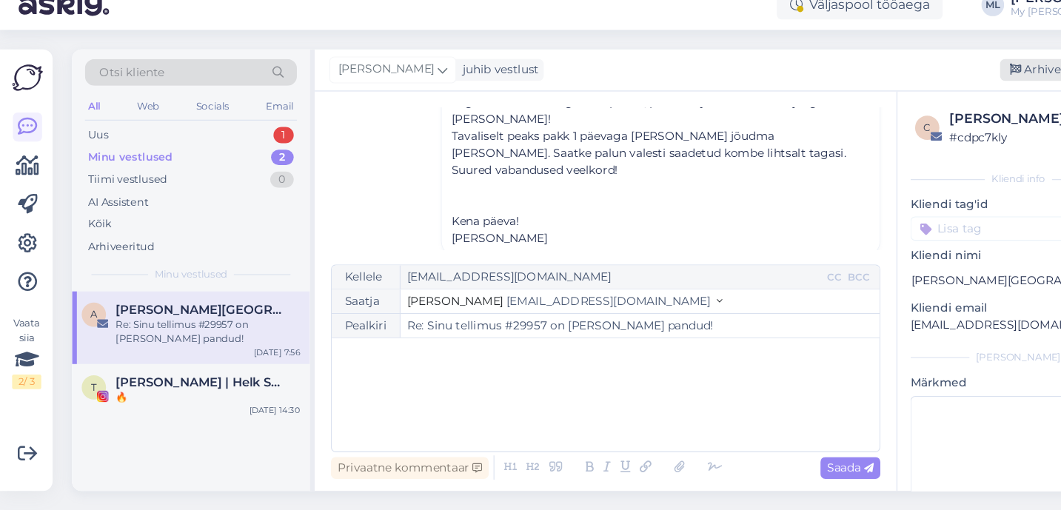
click at [926, 105] on icon at bounding box center [930, 107] width 10 height 10
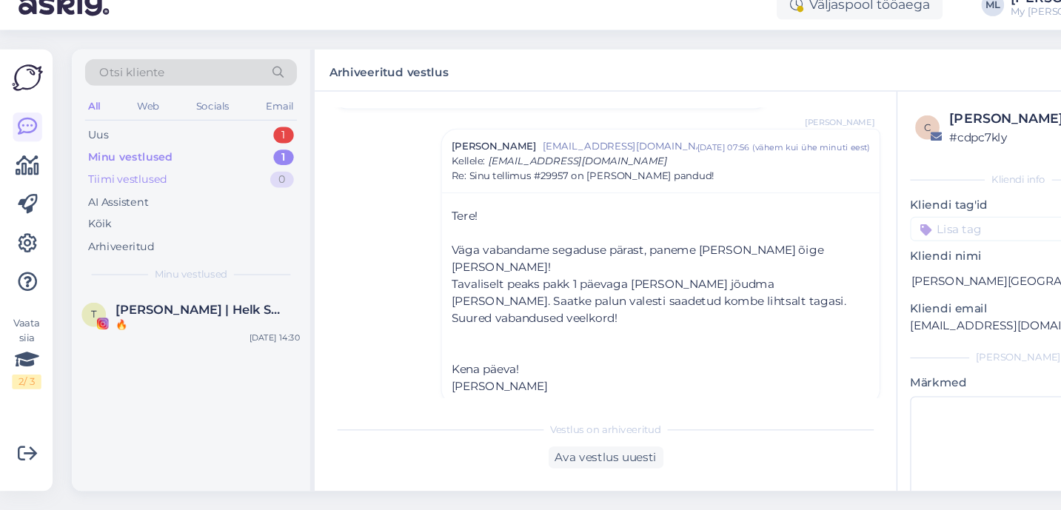
click at [124, 197] on div "Tiimi vestlused 0" at bounding box center [176, 207] width 194 height 21
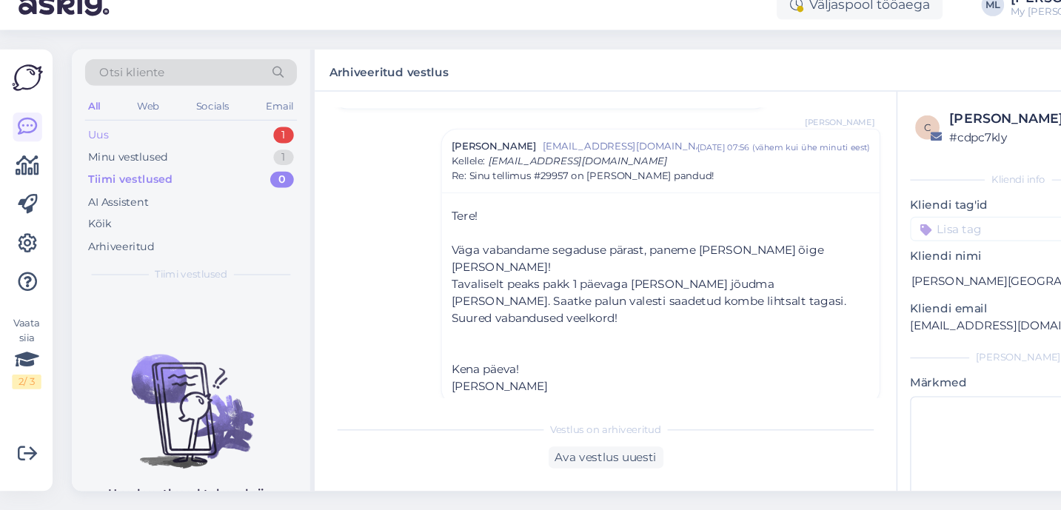
click at [90, 170] on div "Uus" at bounding box center [90, 166] width 19 height 15
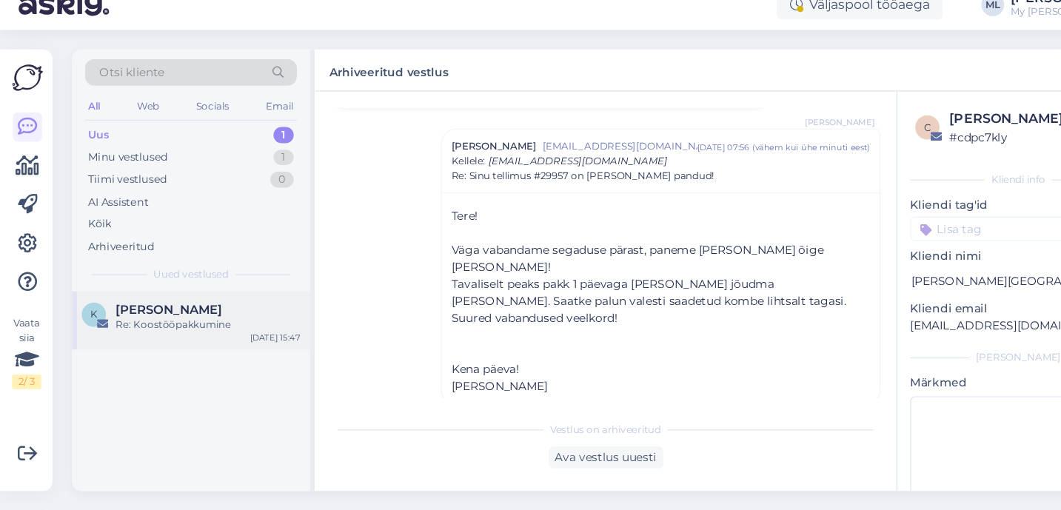
click at [140, 344] on div "Re: Koostööpakkumine" at bounding box center [191, 339] width 169 height 13
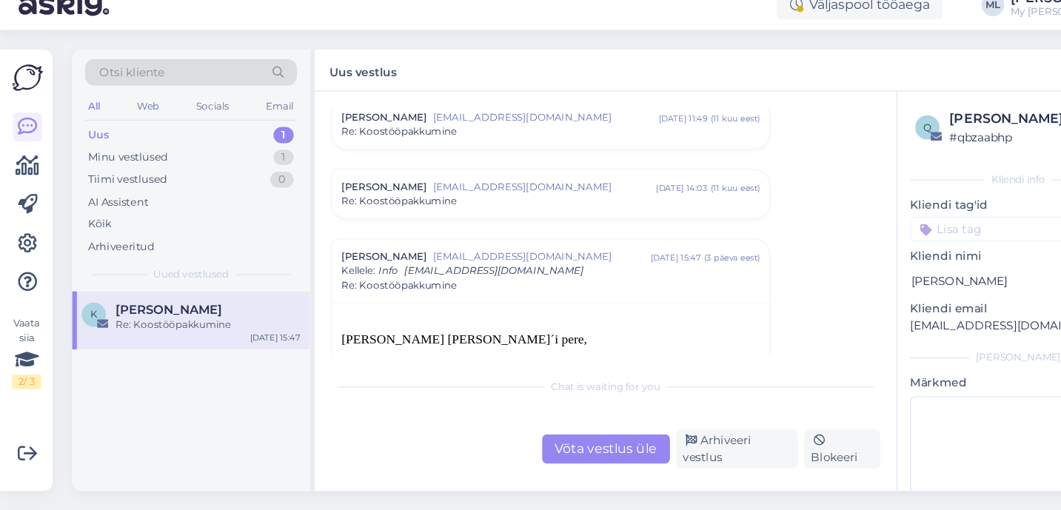
click at [132, 171] on div "Uus 1" at bounding box center [176, 166] width 194 height 21
click at [130, 200] on div "Tiimi vestlused" at bounding box center [117, 207] width 73 height 15
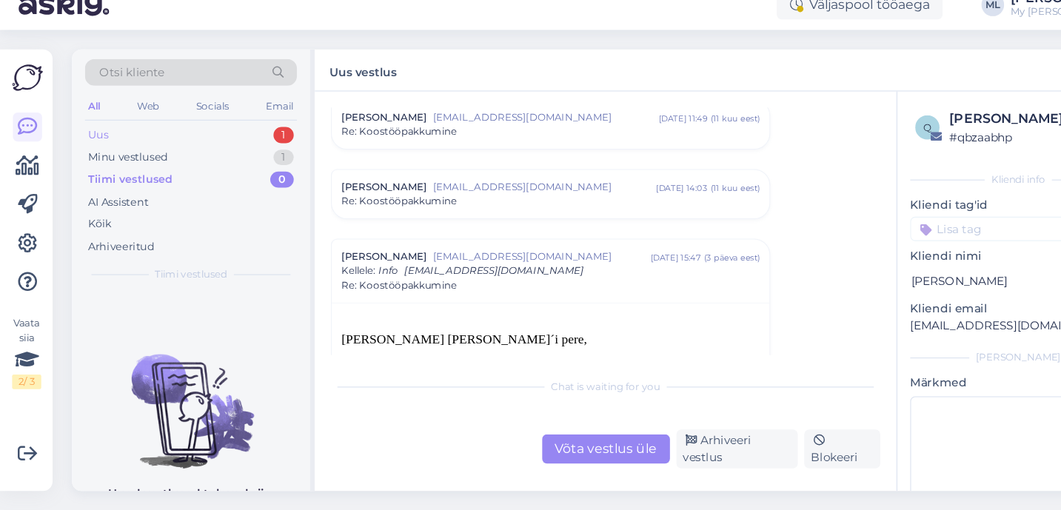
click at [96, 168] on div "Uus" at bounding box center [90, 166] width 19 height 15
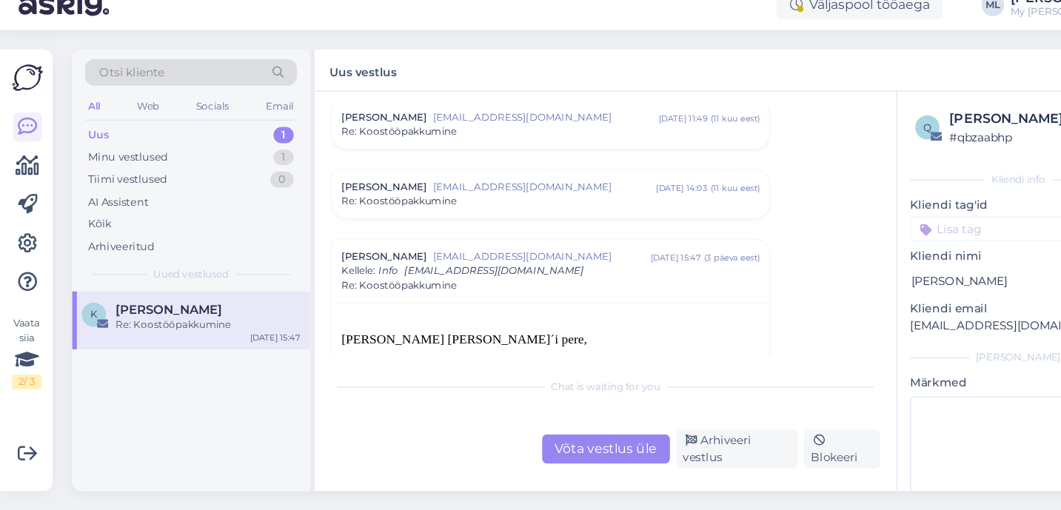
click at [213, 154] on div "Otsi kliente All Web Socials Email Uus 1 Minu vestlused 1 Tiimi vestlused 0 AI …" at bounding box center [176, 198] width 218 height 221
click at [212, 164] on div "Uus 1" at bounding box center [176, 166] width 194 height 21
click at [219, 185] on div "Minu vestlused 1" at bounding box center [176, 187] width 194 height 21
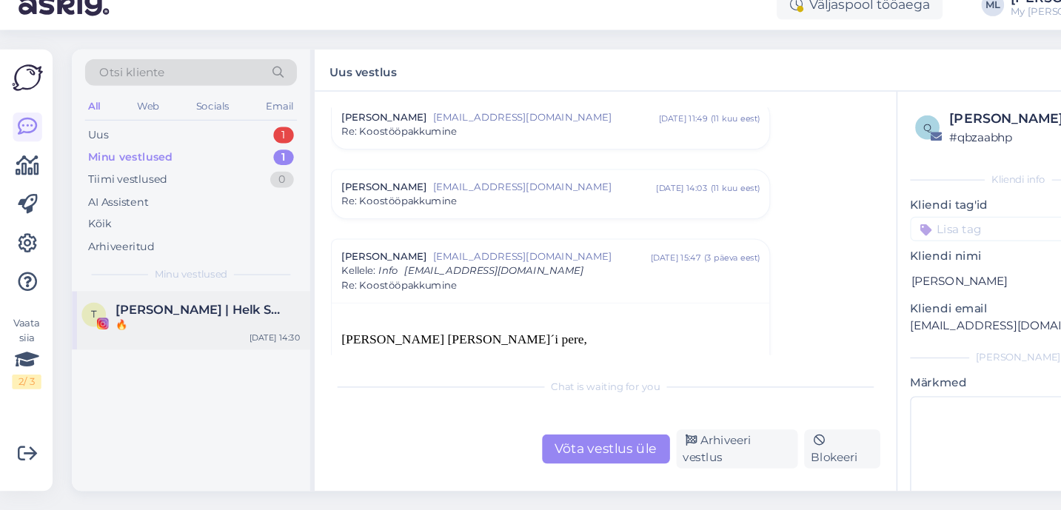
click at [184, 334] on div "🔥" at bounding box center [191, 339] width 169 height 13
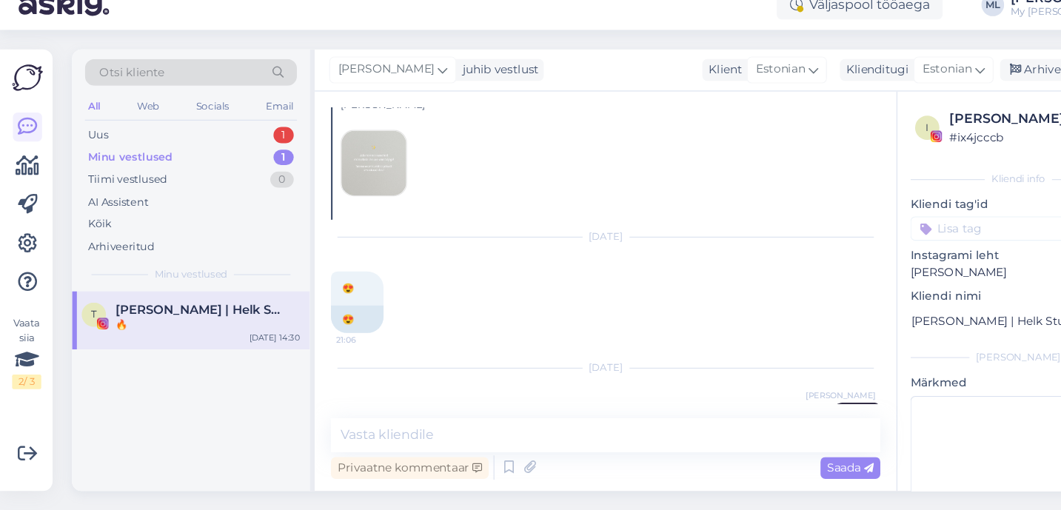
scroll to position [756, 0]
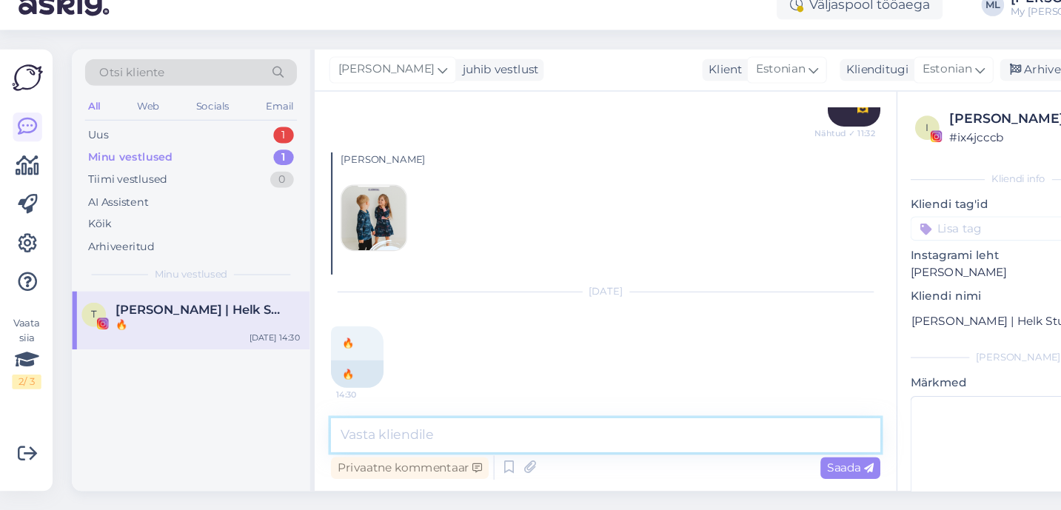
click at [384, 440] on textarea at bounding box center [555, 441] width 503 height 31
click at [379, 437] on textarea at bounding box center [555, 441] width 503 height 31
type textarea "🔥"
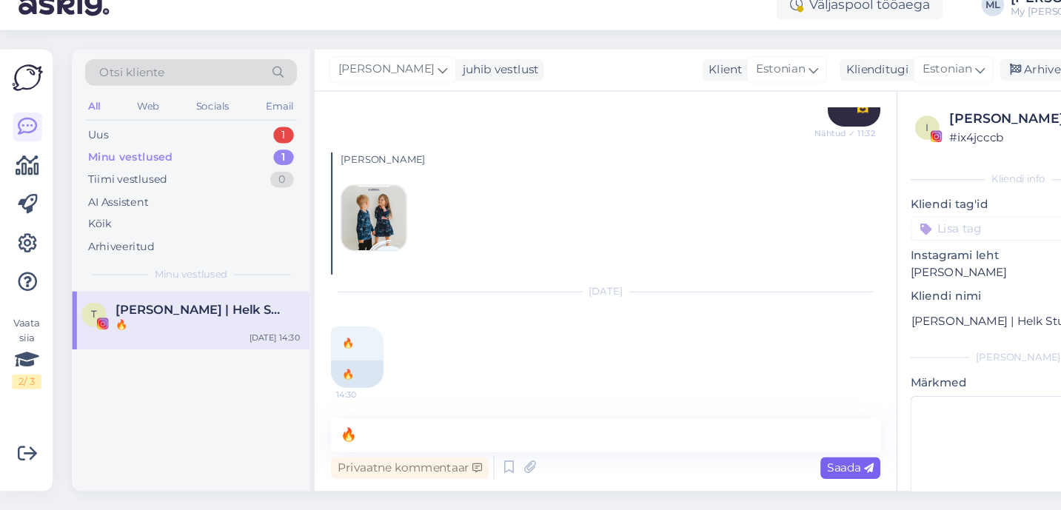
click at [754, 471] on div "Saada" at bounding box center [779, 471] width 55 height 20
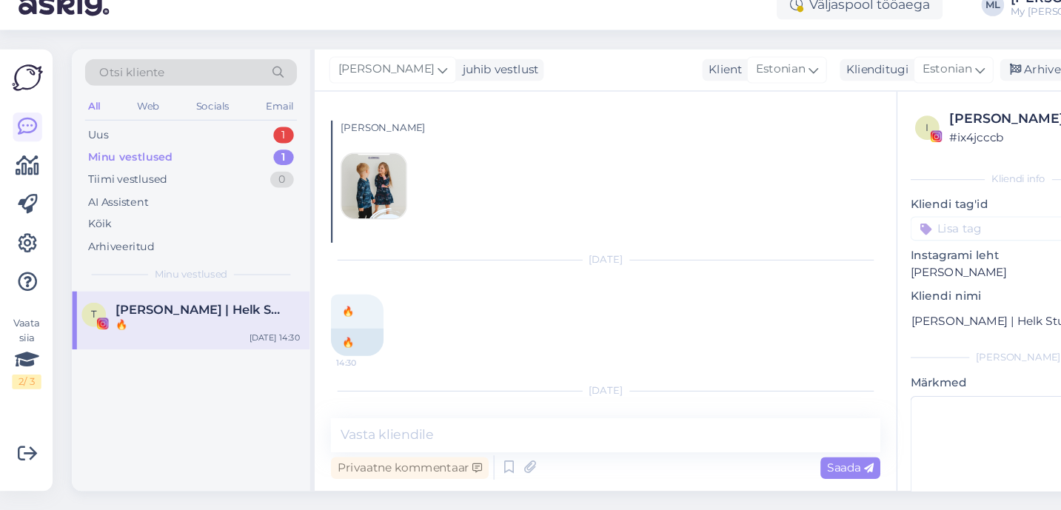
scroll to position [851, 0]
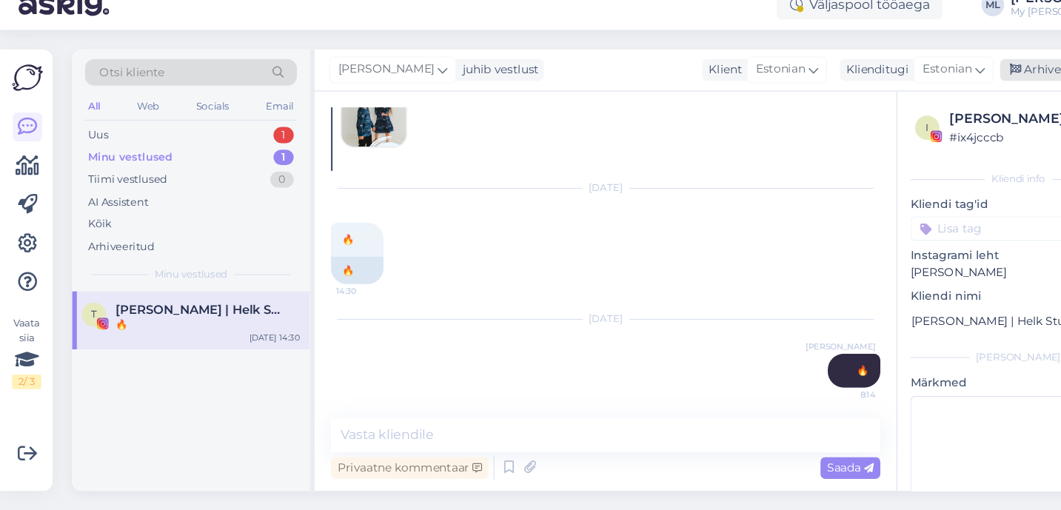
click at [940, 103] on div "Arhiveeri vestlus" at bounding box center [973, 107] width 114 height 20
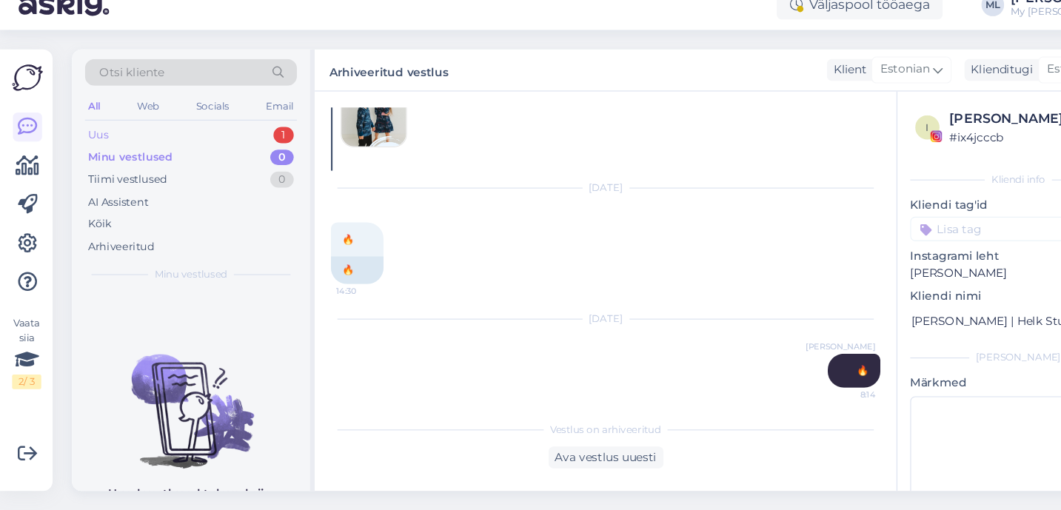
click at [125, 167] on div "Uus 1" at bounding box center [176, 166] width 194 height 21
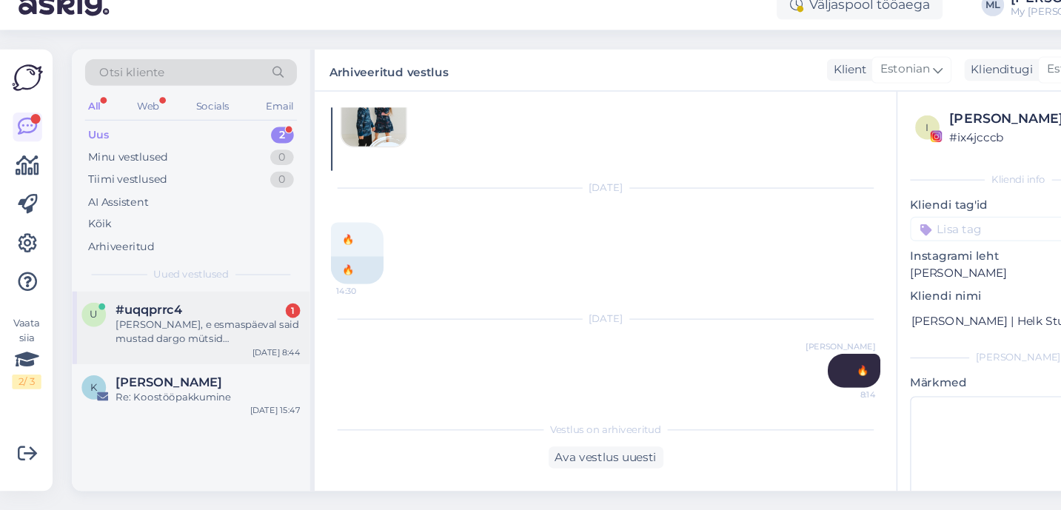
click at [179, 327] on div "#uqqprrc4 1" at bounding box center [191, 326] width 169 height 13
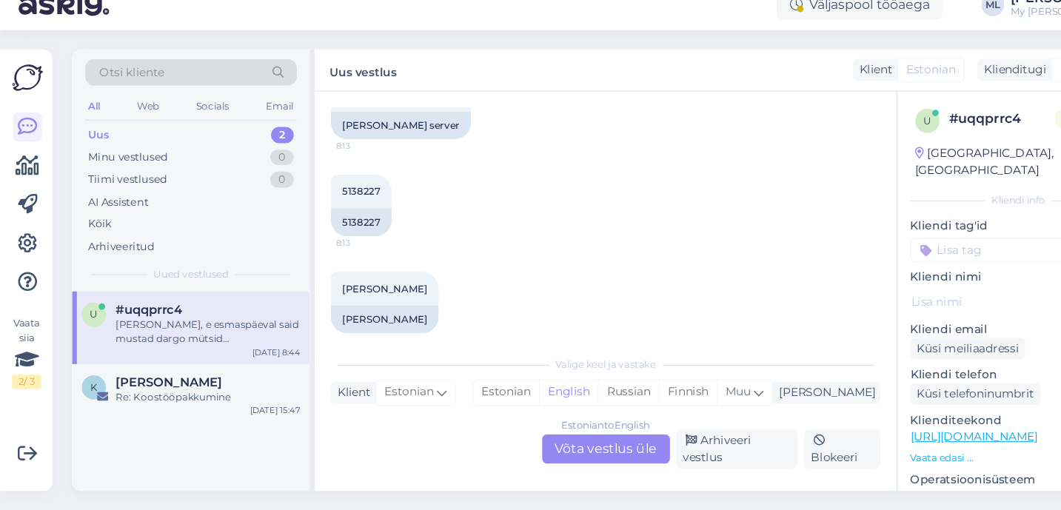
scroll to position [5205, 0]
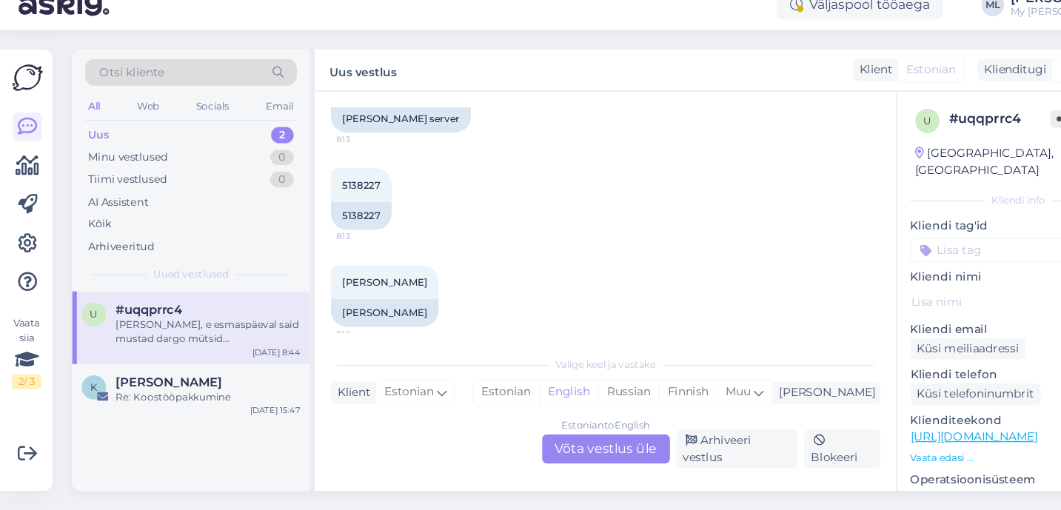
click at [147, 335] on div "[PERSON_NAME], e esmaspäeval said mustad dargo mütsid [PERSON_NAME] mi gid veel…" at bounding box center [191, 346] width 169 height 27
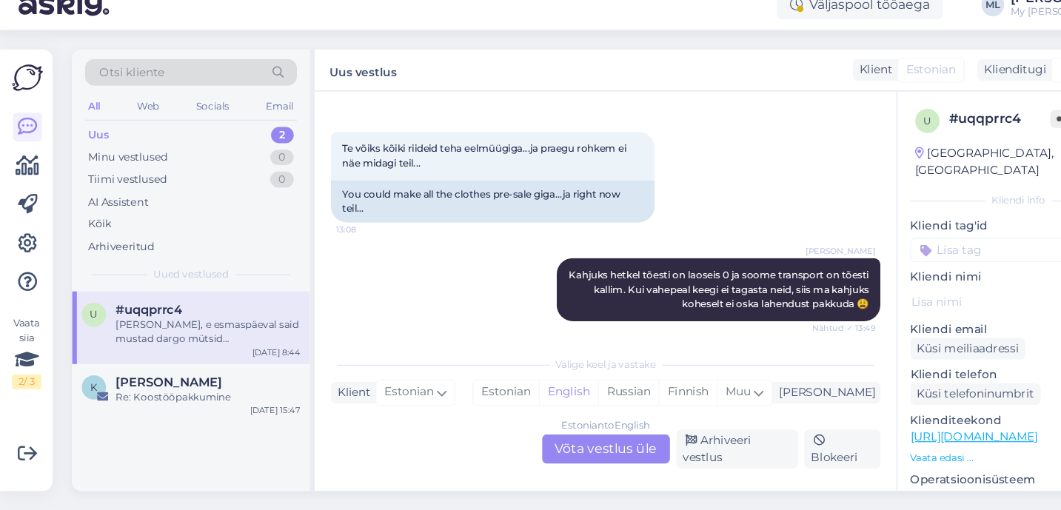
scroll to position [10457, 0]
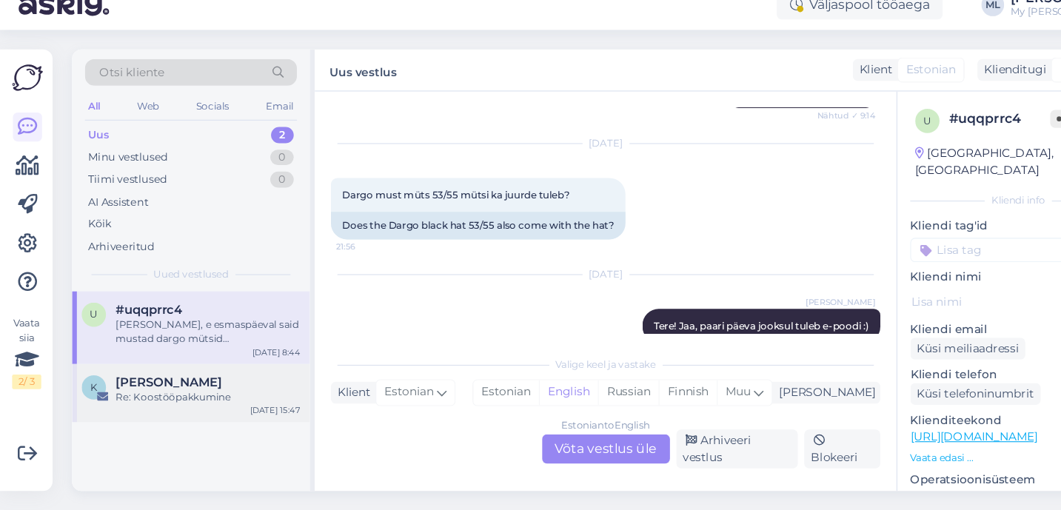
click at [123, 409] on div "Re: Koostööpakkumine" at bounding box center [191, 406] width 169 height 13
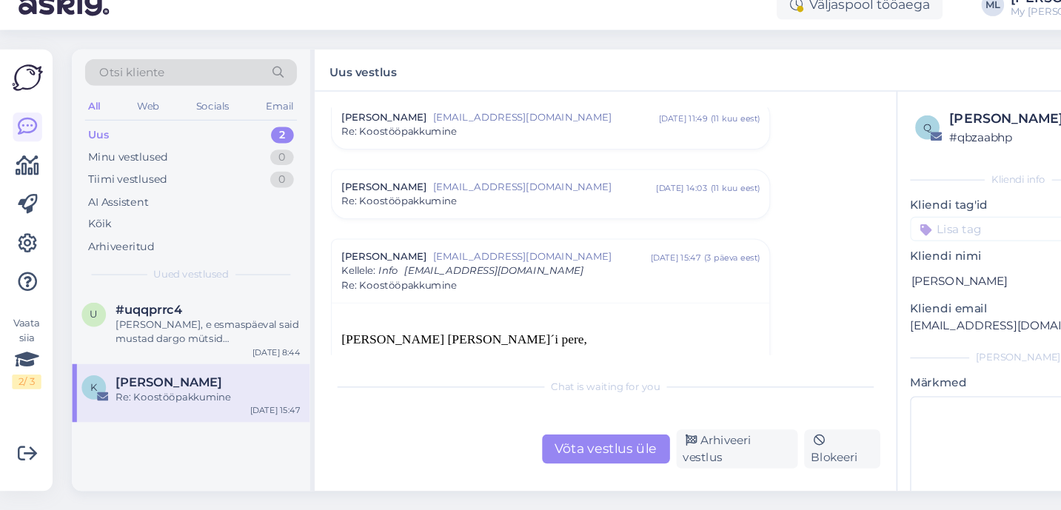
click at [147, 167] on div "Uus 2" at bounding box center [176, 166] width 194 height 21
